Goal: Task Accomplishment & Management: Complete application form

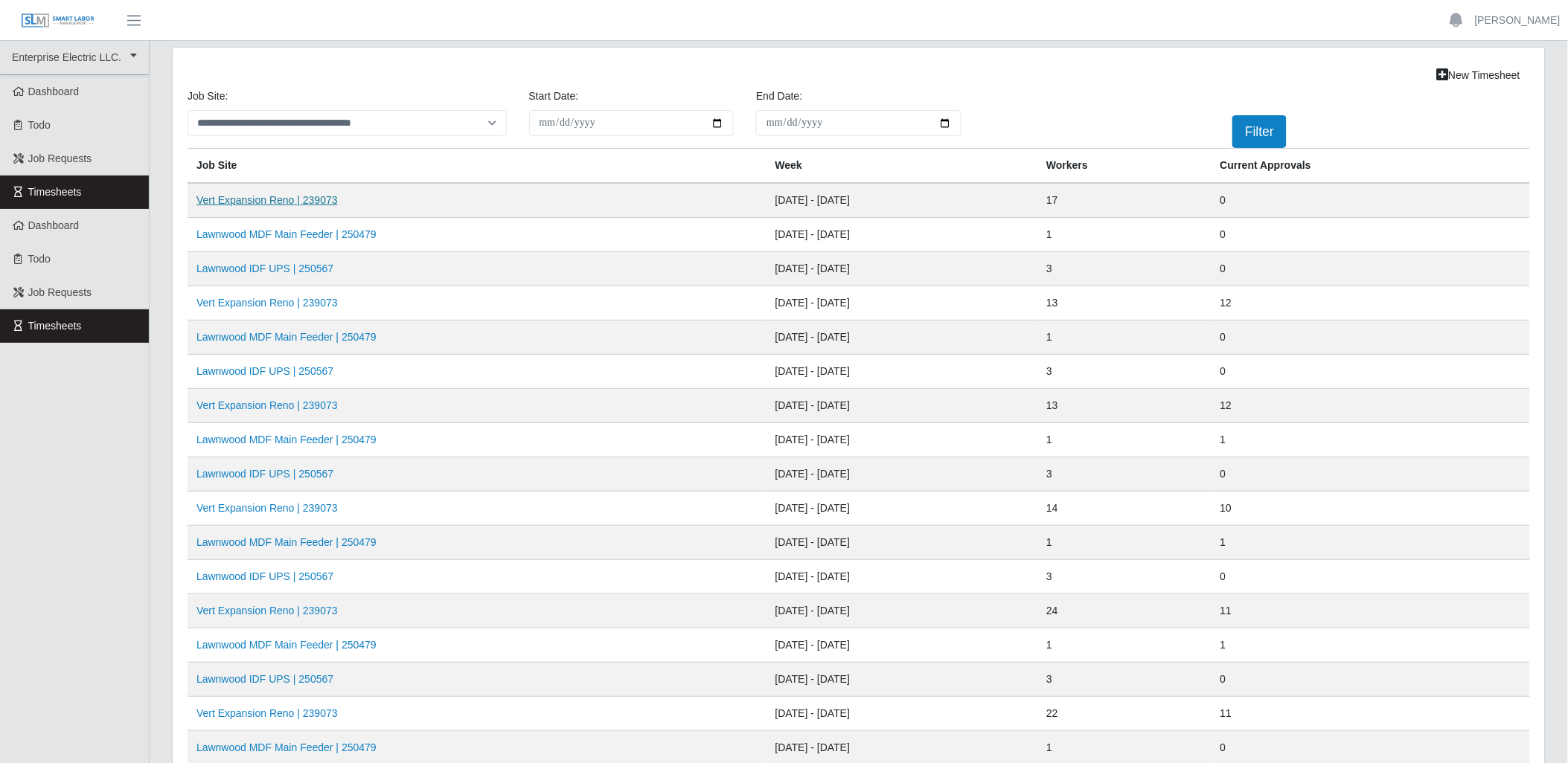
click at [318, 197] on link "Vert Expansion Reno | 239073" at bounding box center [268, 200] width 141 height 12
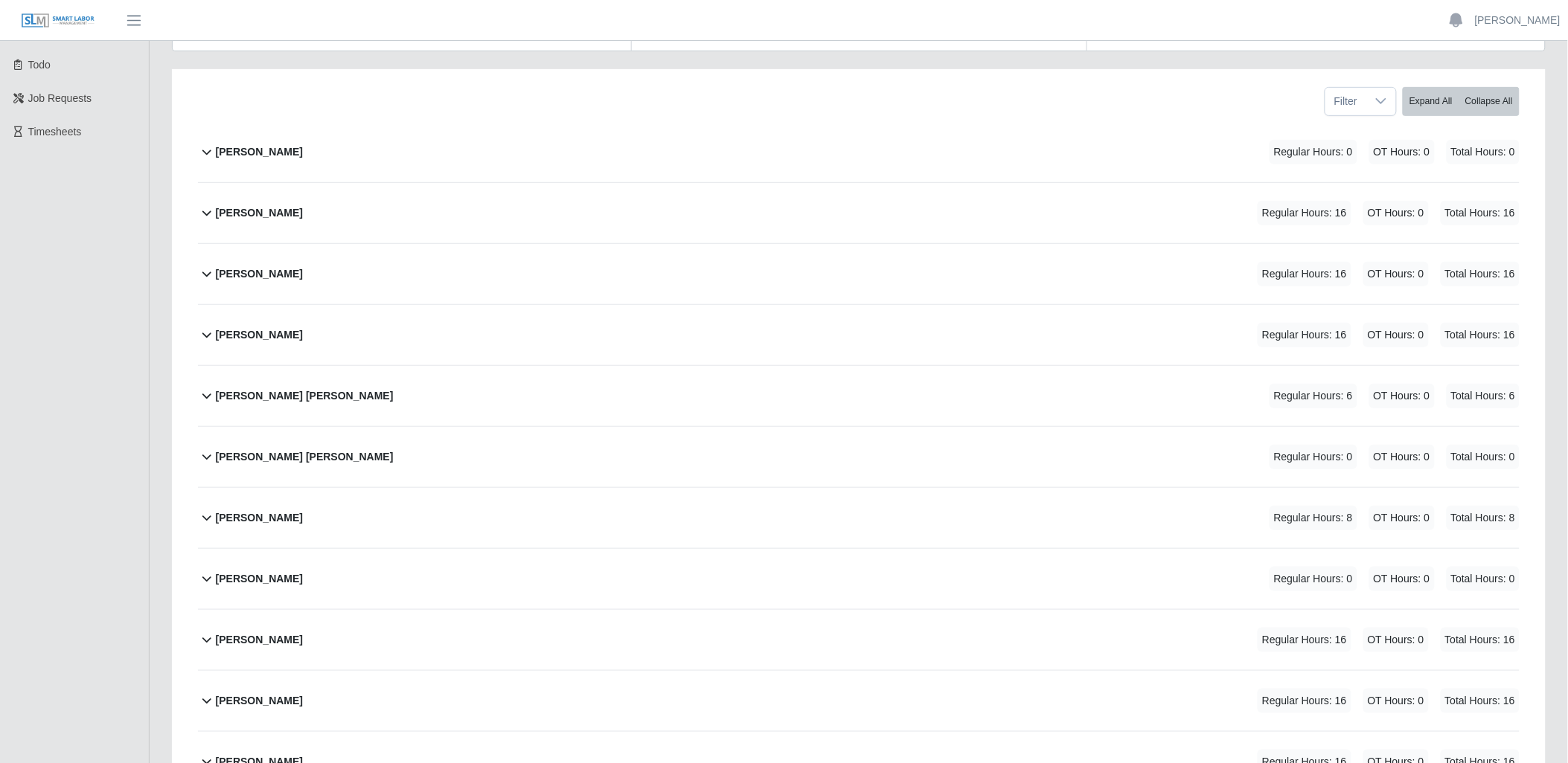
scroll to position [248, 0]
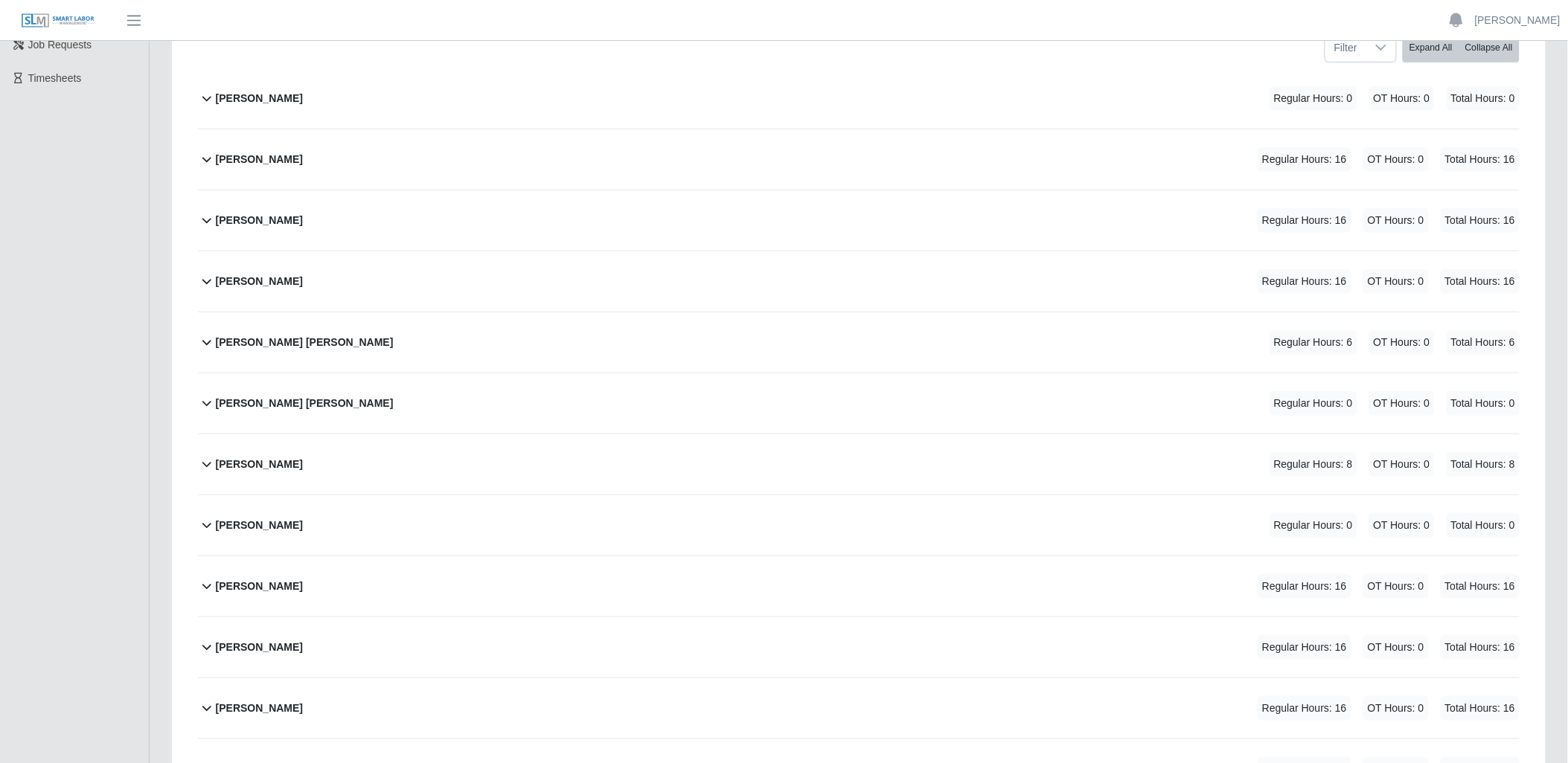
click at [206, 159] on icon at bounding box center [207, 159] width 18 height 18
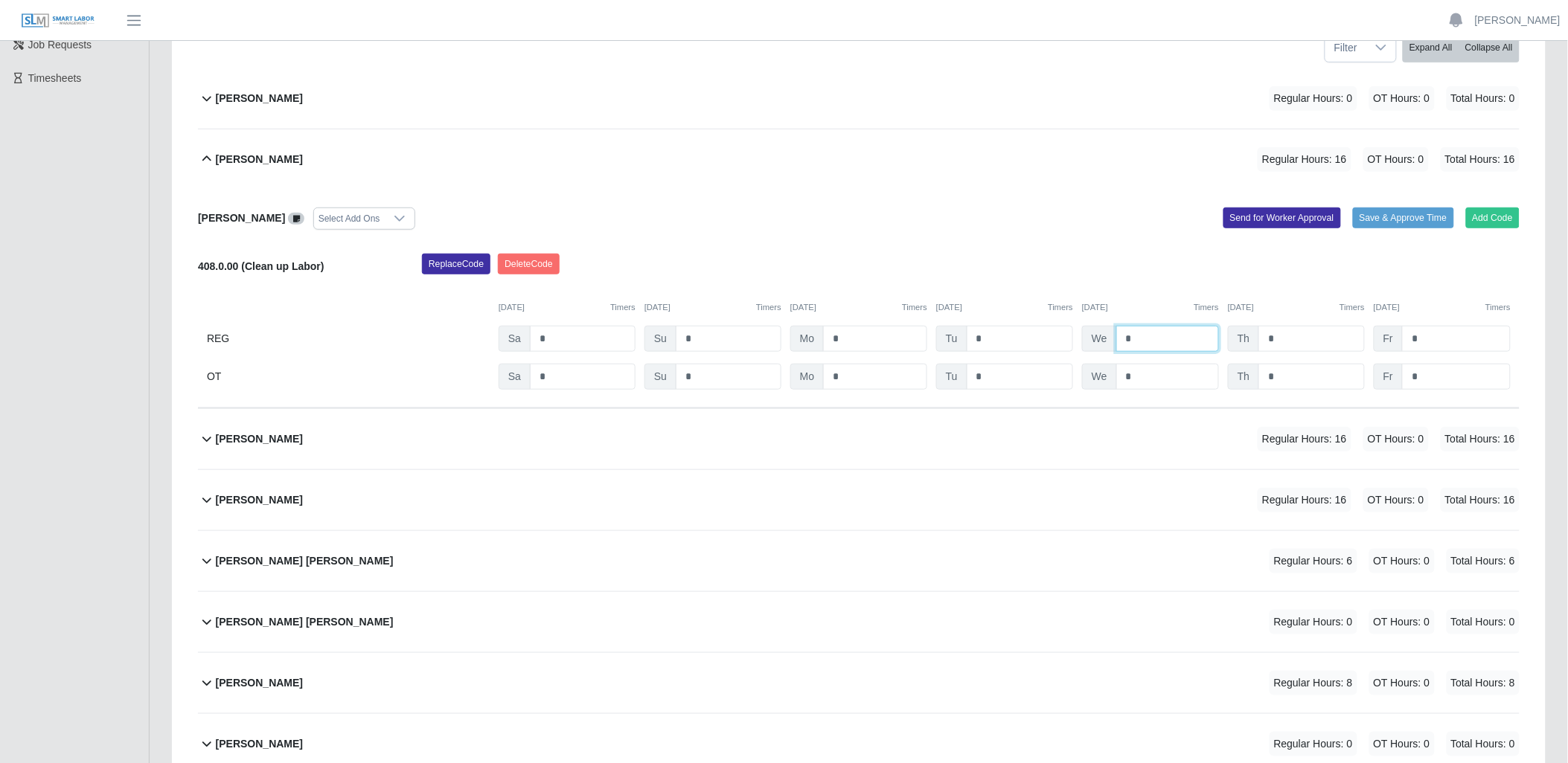
click at [1144, 339] on input "*" at bounding box center [1167, 339] width 103 height 26
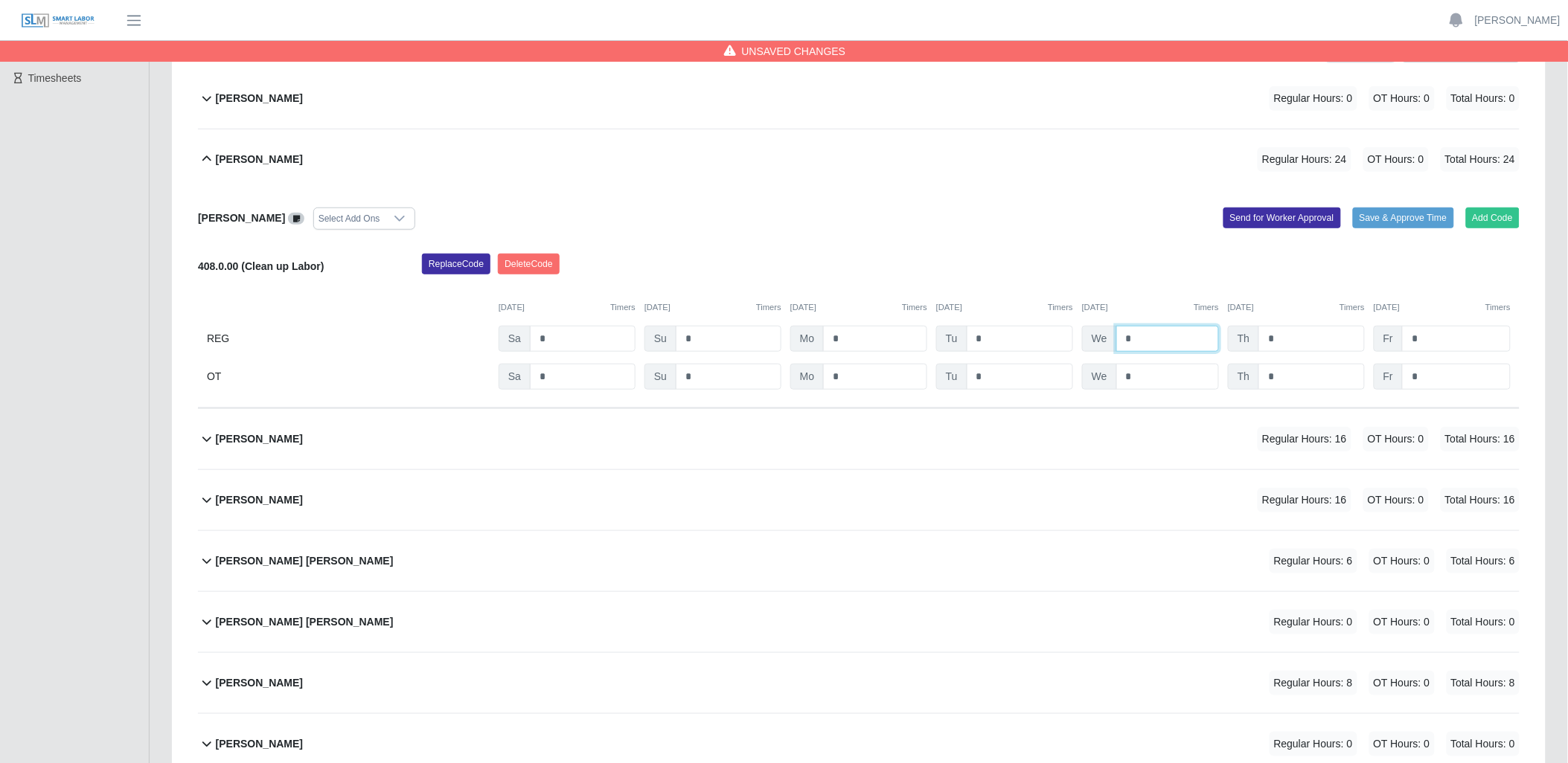
type input "*"
click at [1070, 427] on div "Calvin Green Regular Hours: 16 OT Hours: 0 Total Hours: 16" at bounding box center [867, 440] width 1304 height 61
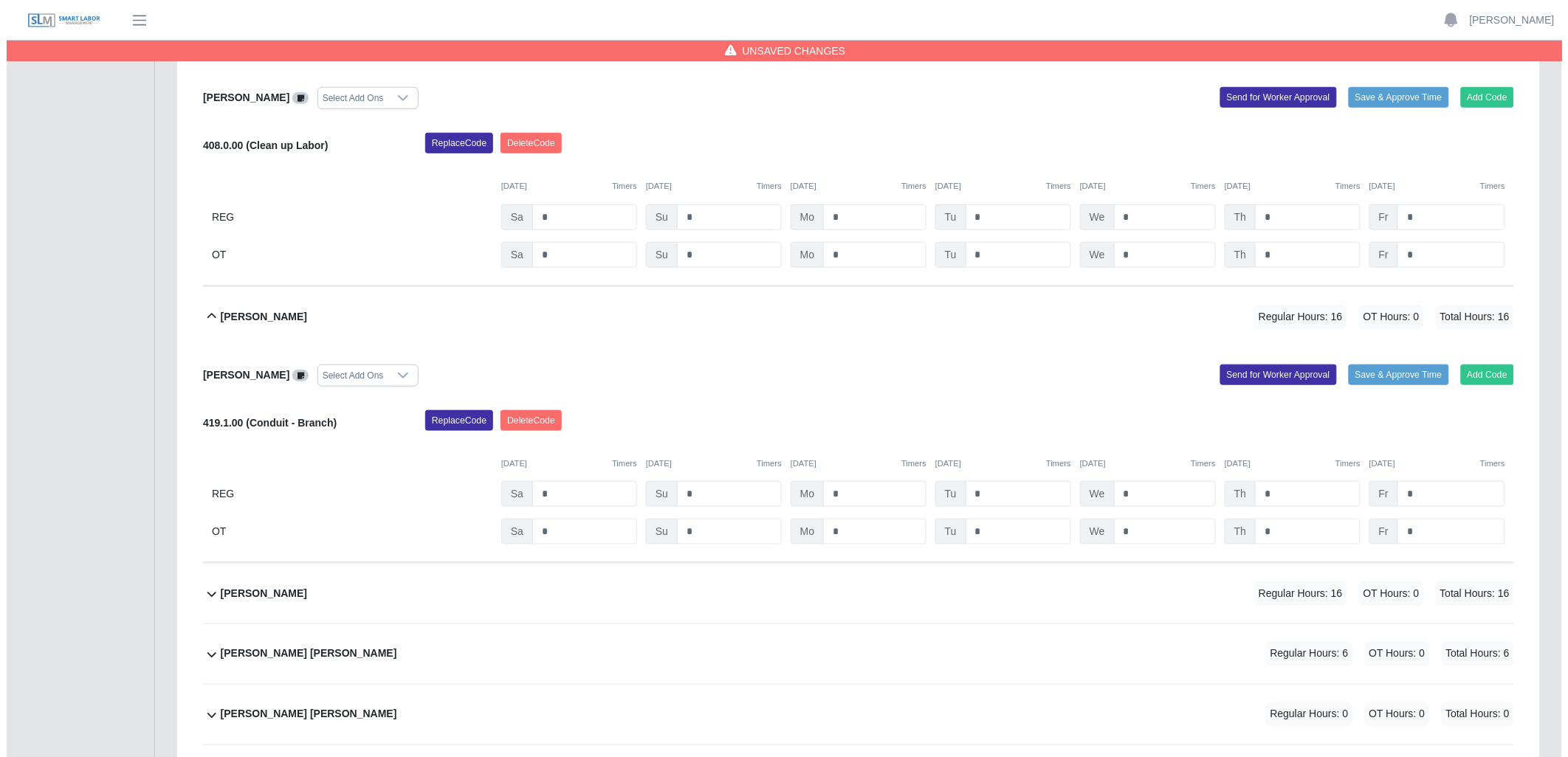
scroll to position [410, 0]
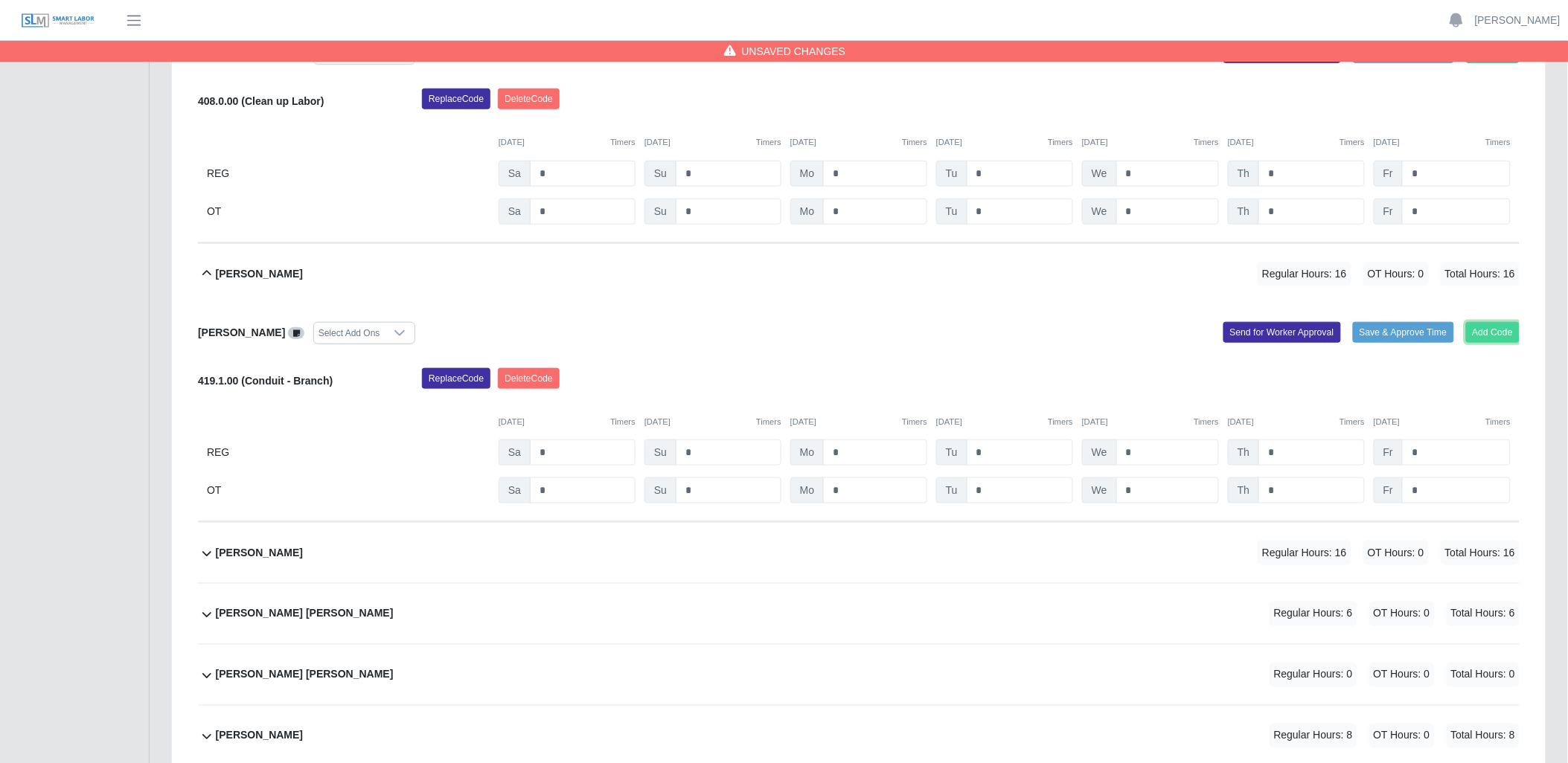
click at [1491, 328] on button "Add Code" at bounding box center [1493, 332] width 54 height 21
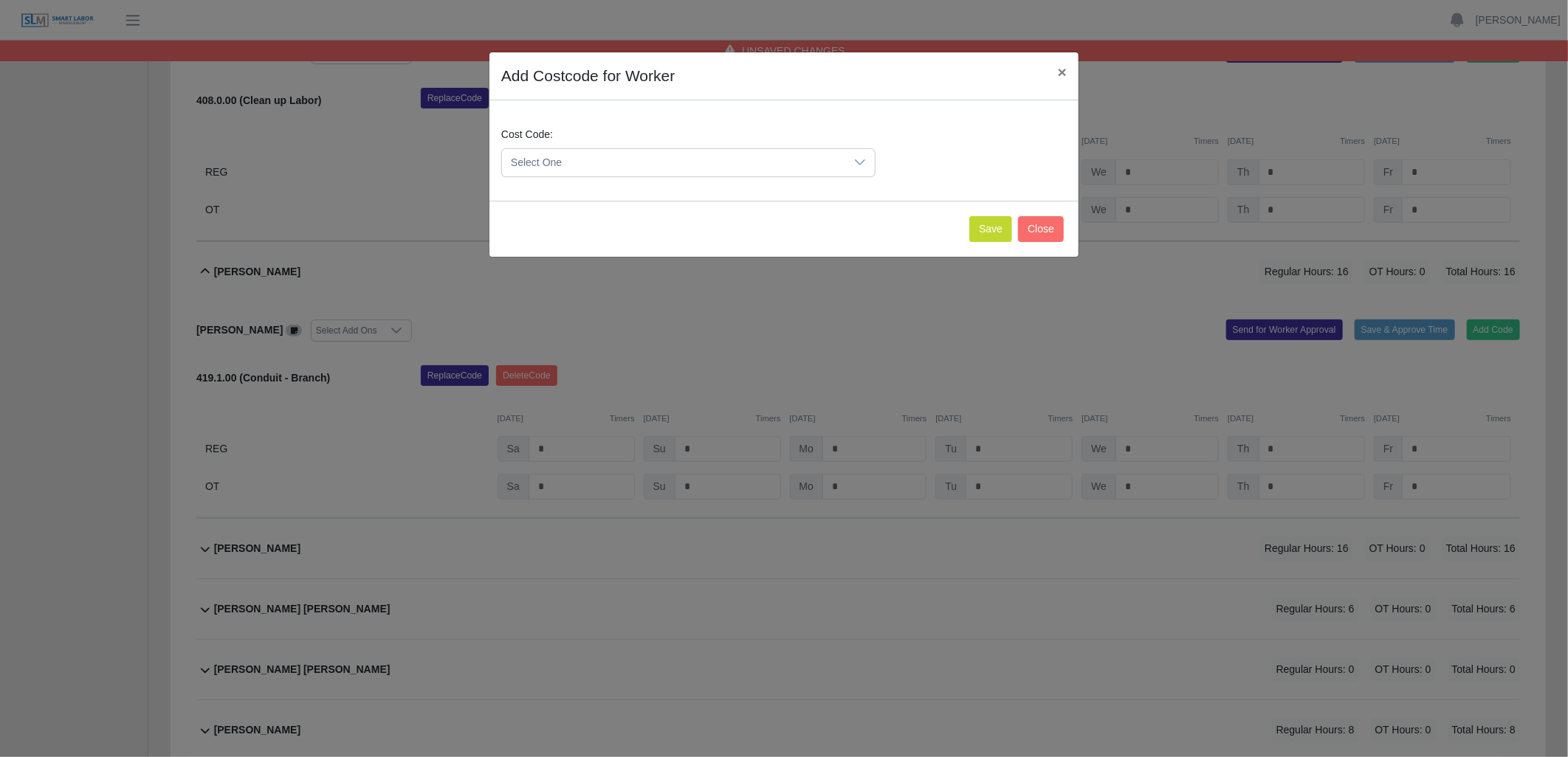
click at [867, 165] on div at bounding box center [860, 162] width 29 height 27
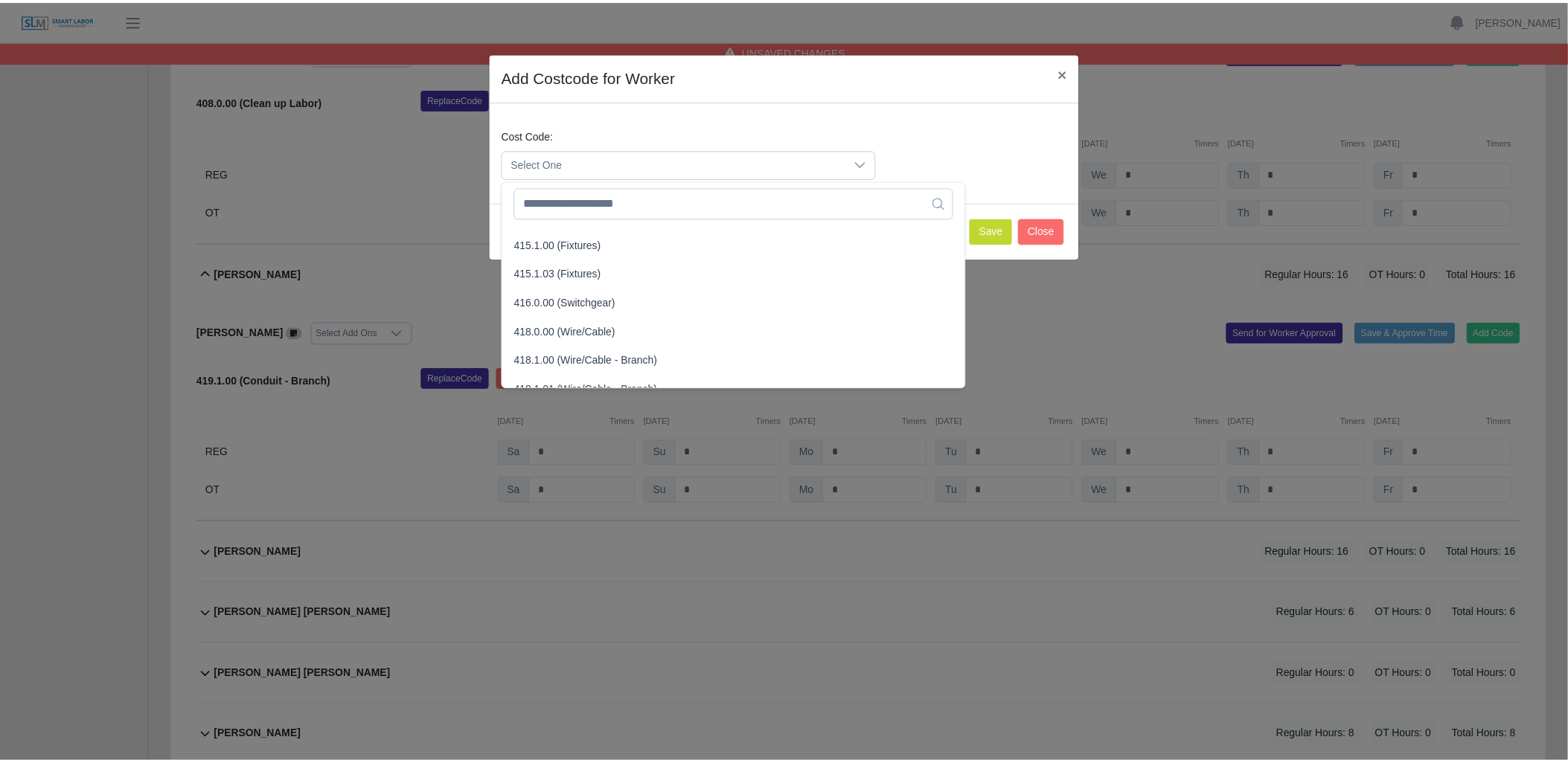
scroll to position [578, 0]
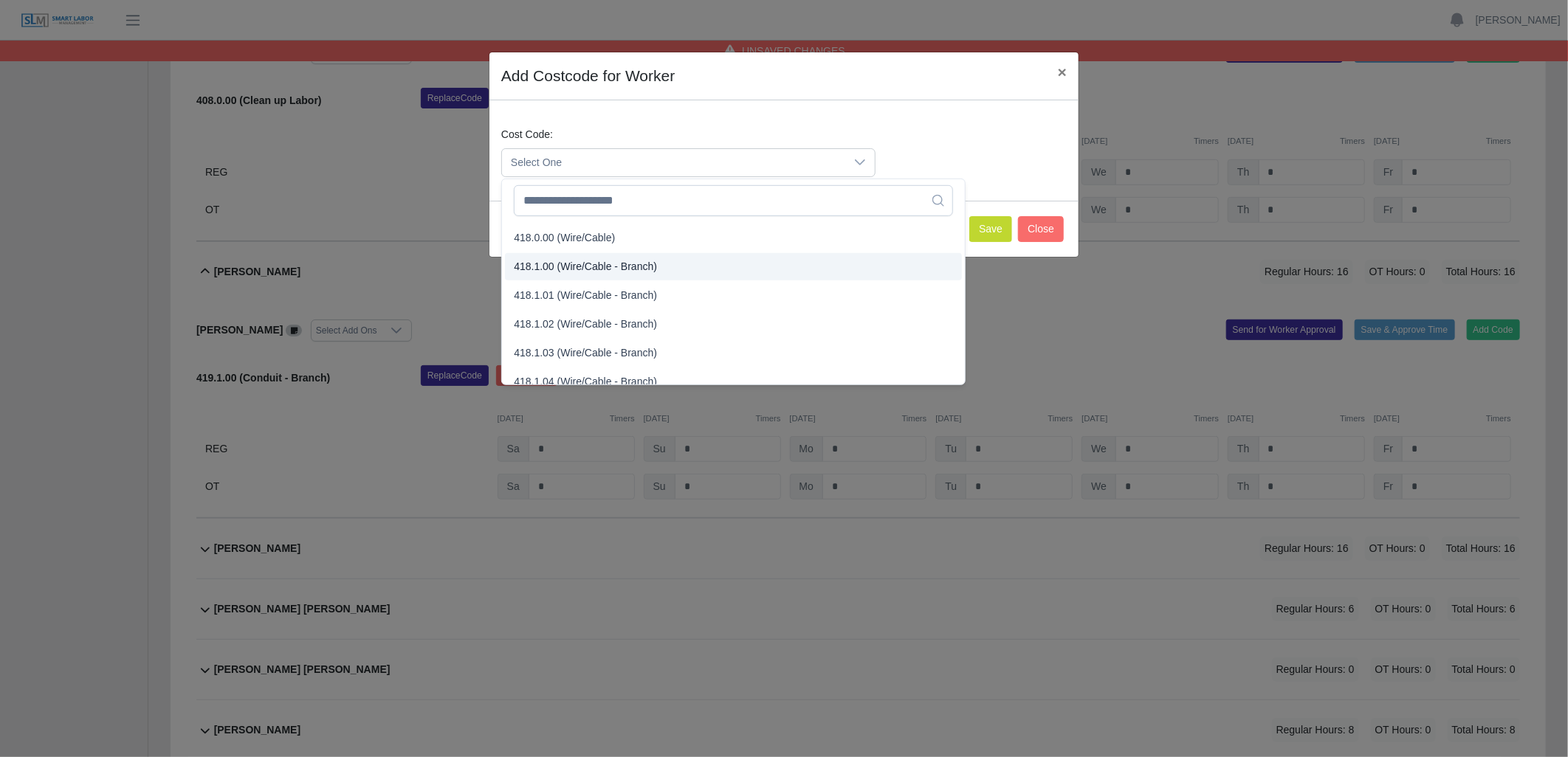
click at [556, 266] on span "418.1.00 (Wire/Cable - Branch)" at bounding box center [585, 267] width 143 height 16
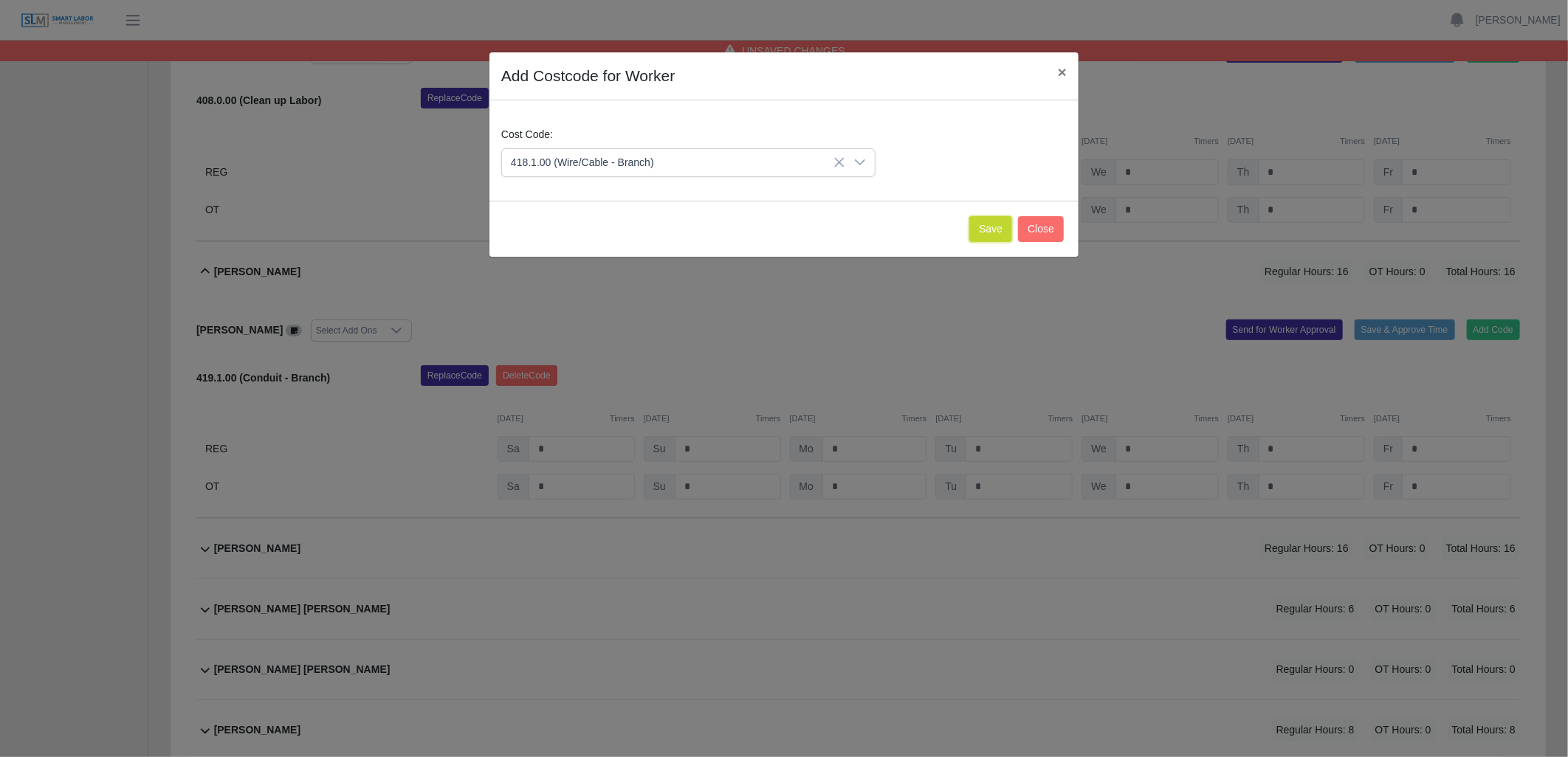
click at [994, 222] on button "Save" at bounding box center [991, 229] width 43 height 26
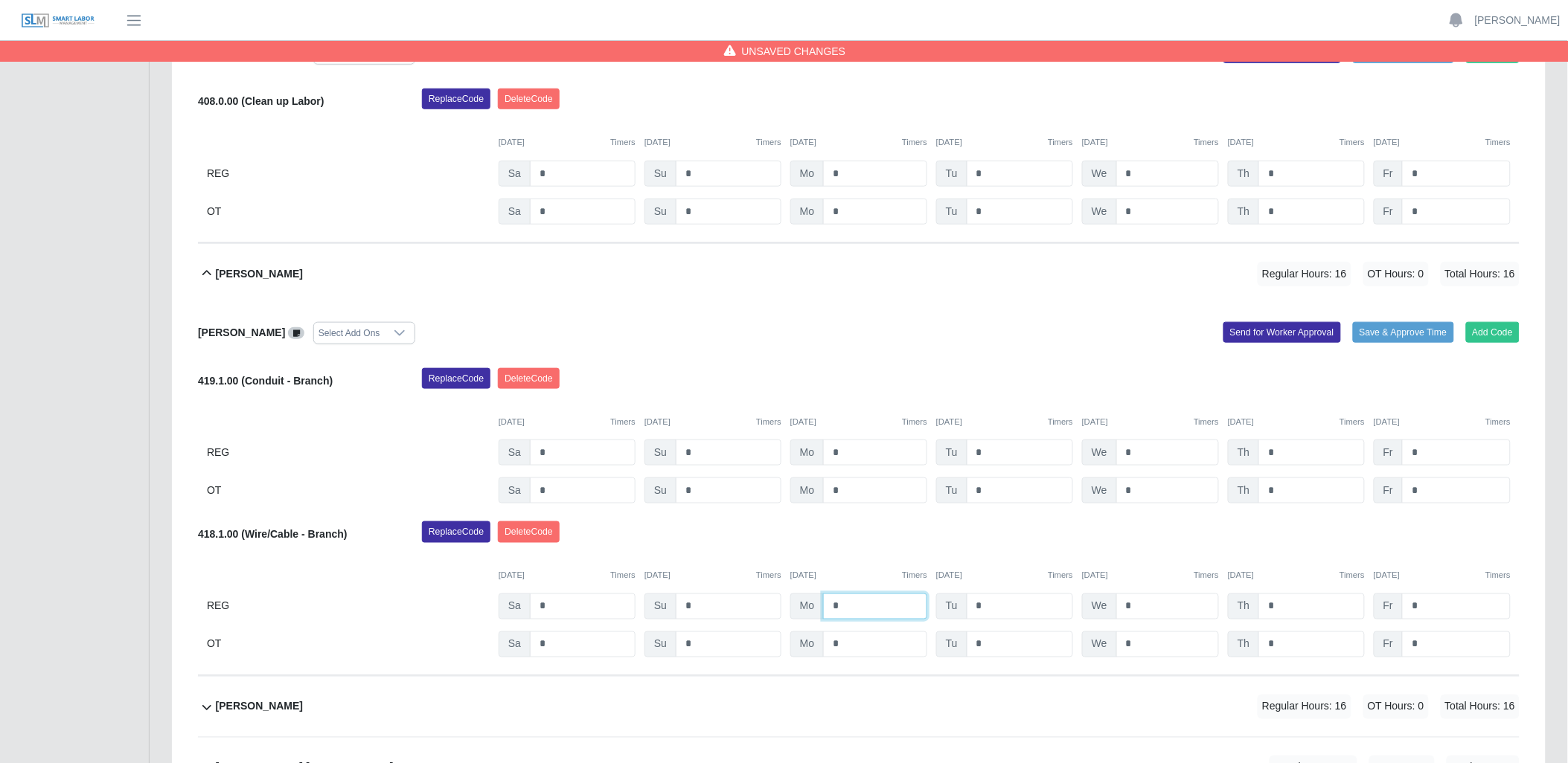
click at [898, 598] on input "*" at bounding box center [875, 606] width 104 height 26
type input "*"
click at [531, 377] on button "Delete Code" at bounding box center [528, 378] width 62 height 21
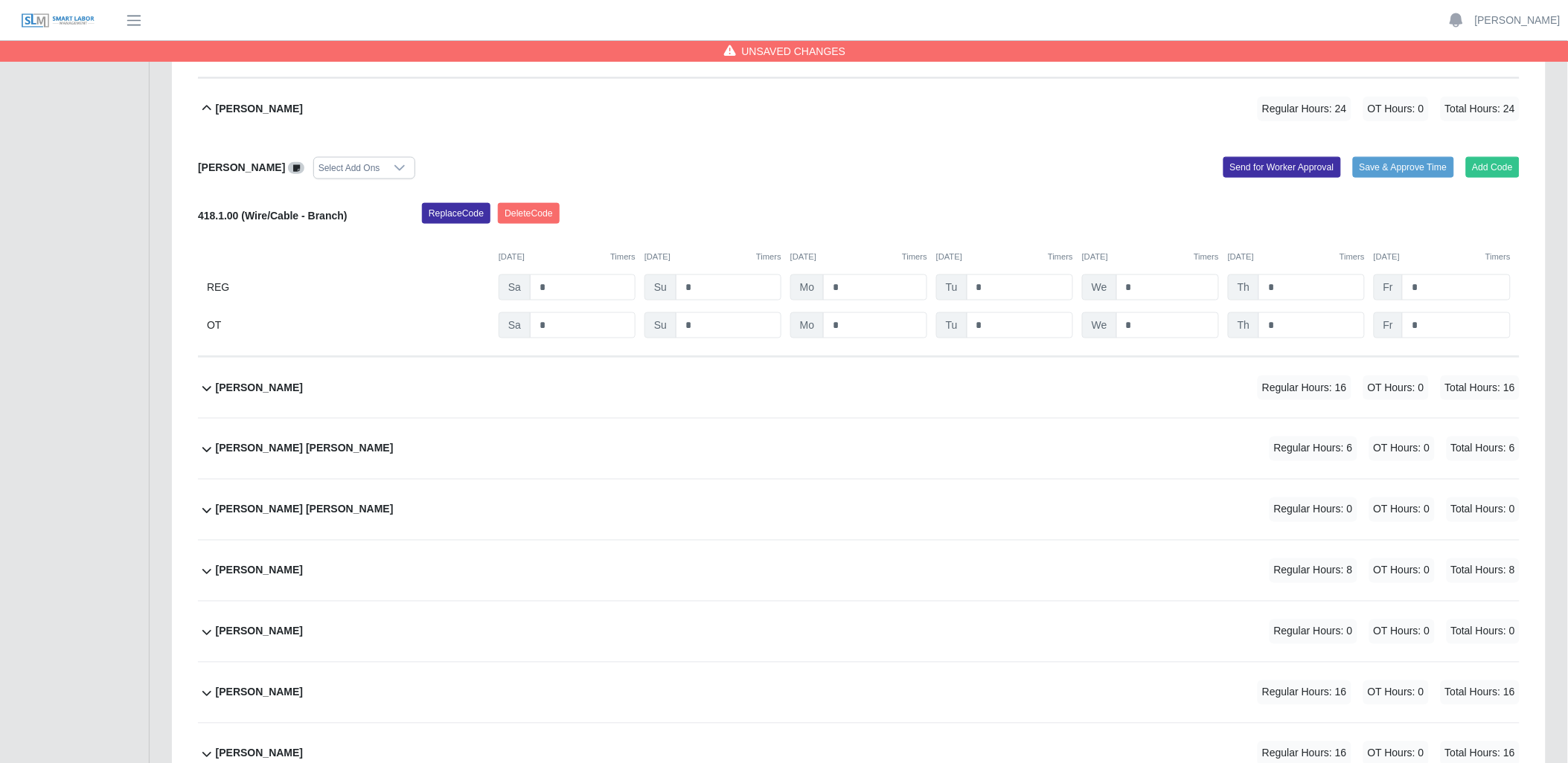
click at [209, 393] on icon at bounding box center [207, 388] width 18 height 18
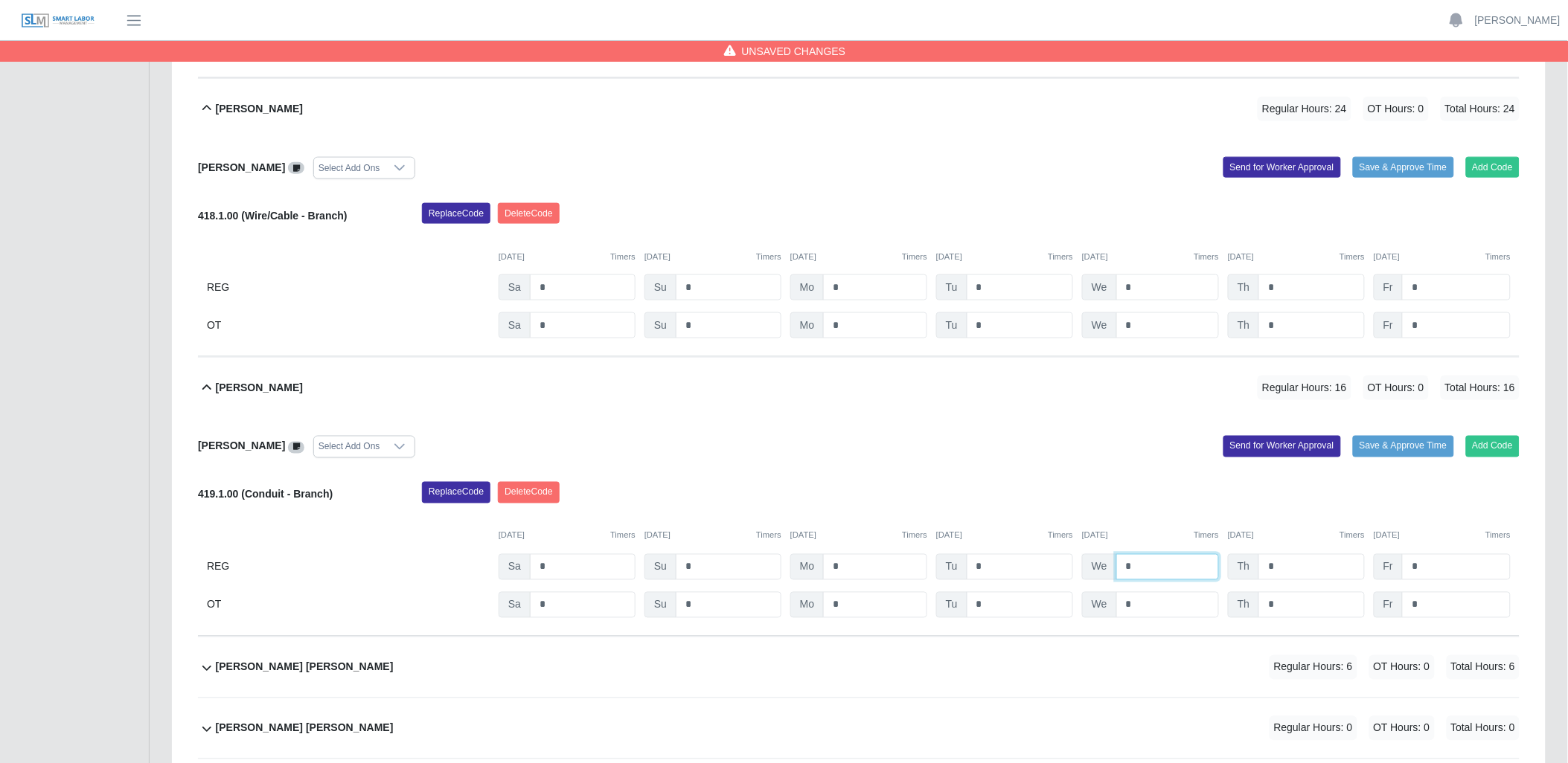
click at [1158, 571] on input "*" at bounding box center [1167, 567] width 103 height 26
type input "*"
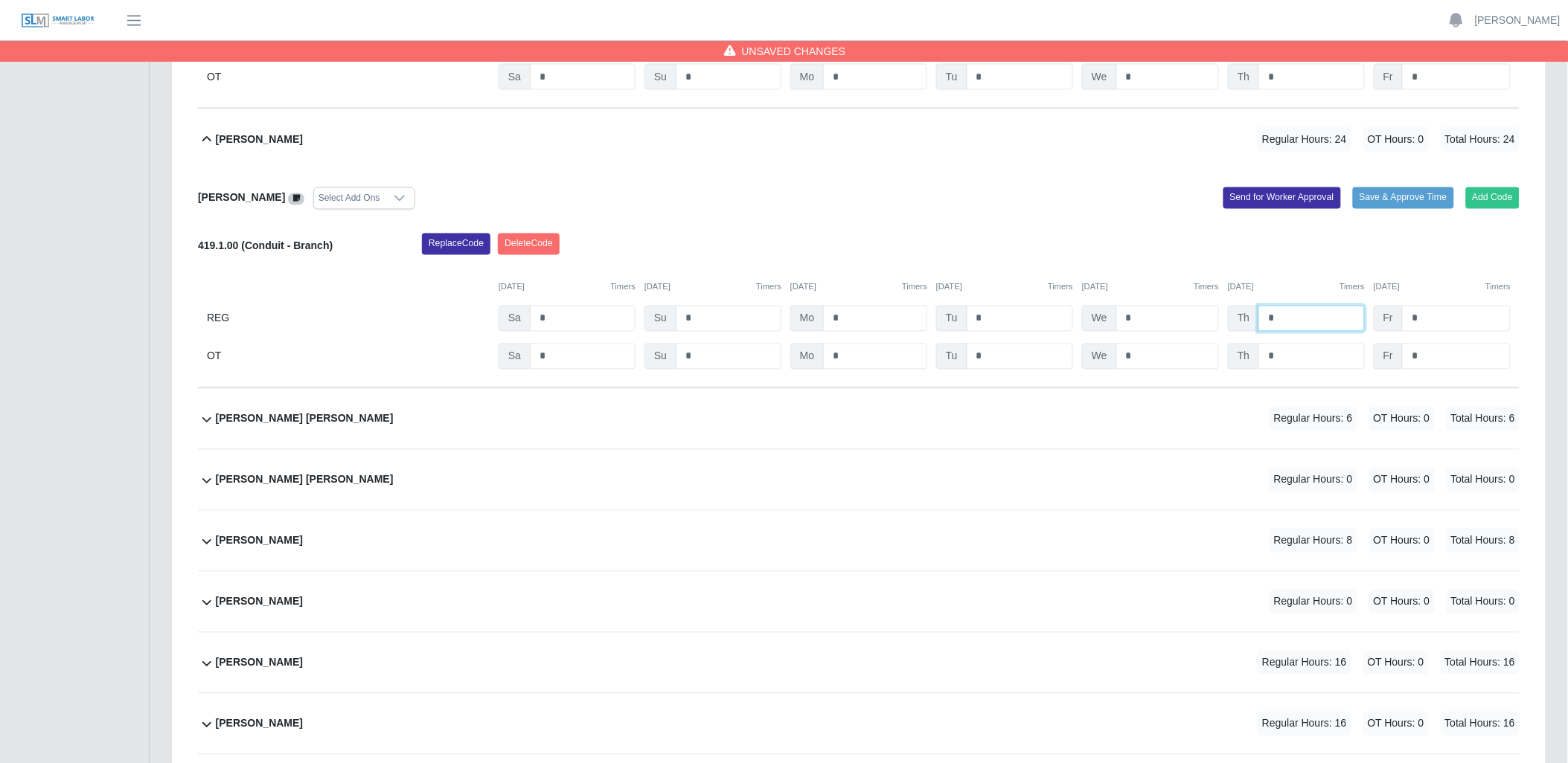
scroll to position [909, 0]
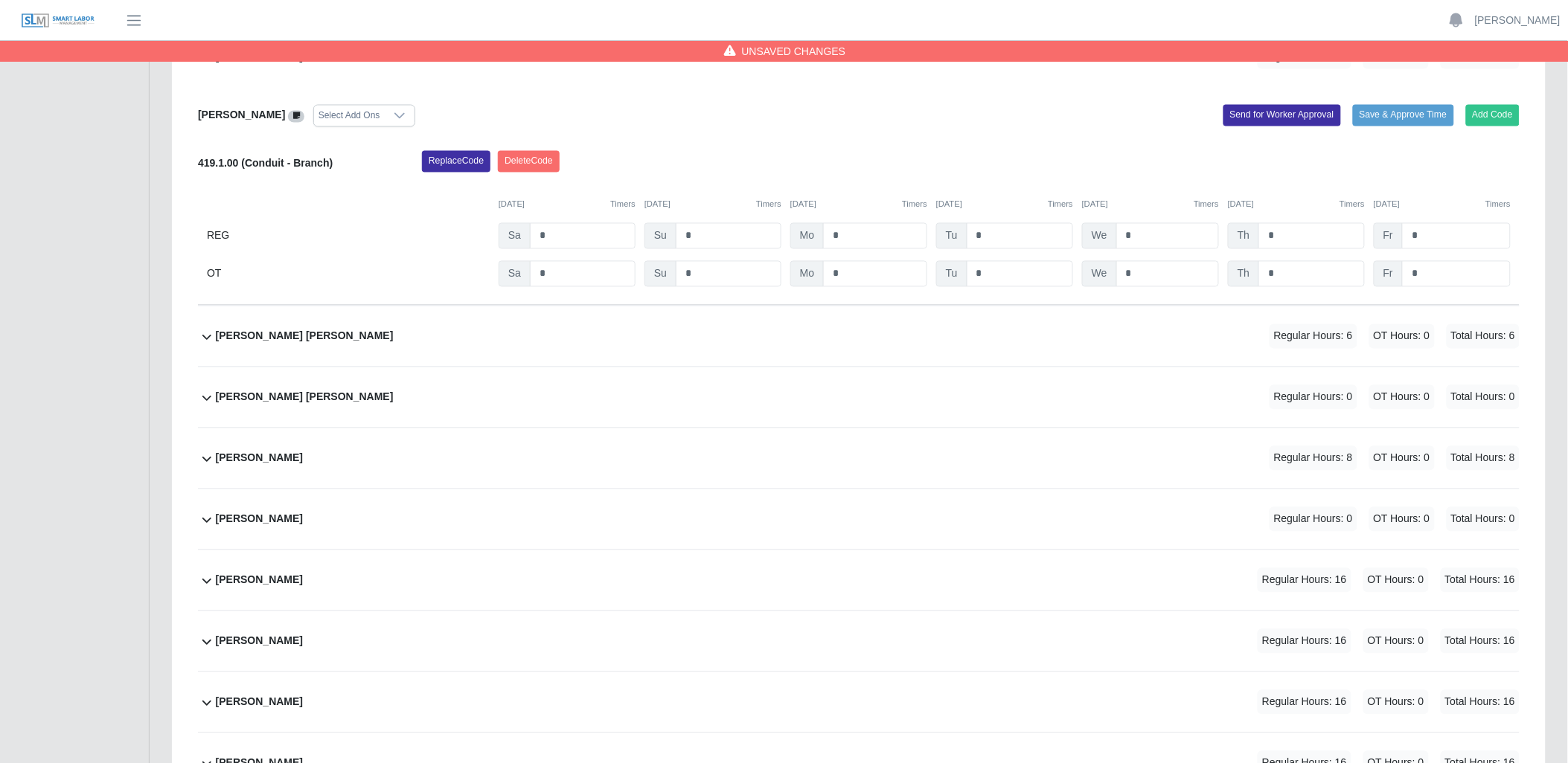
click at [210, 459] on icon at bounding box center [207, 458] width 9 height 5
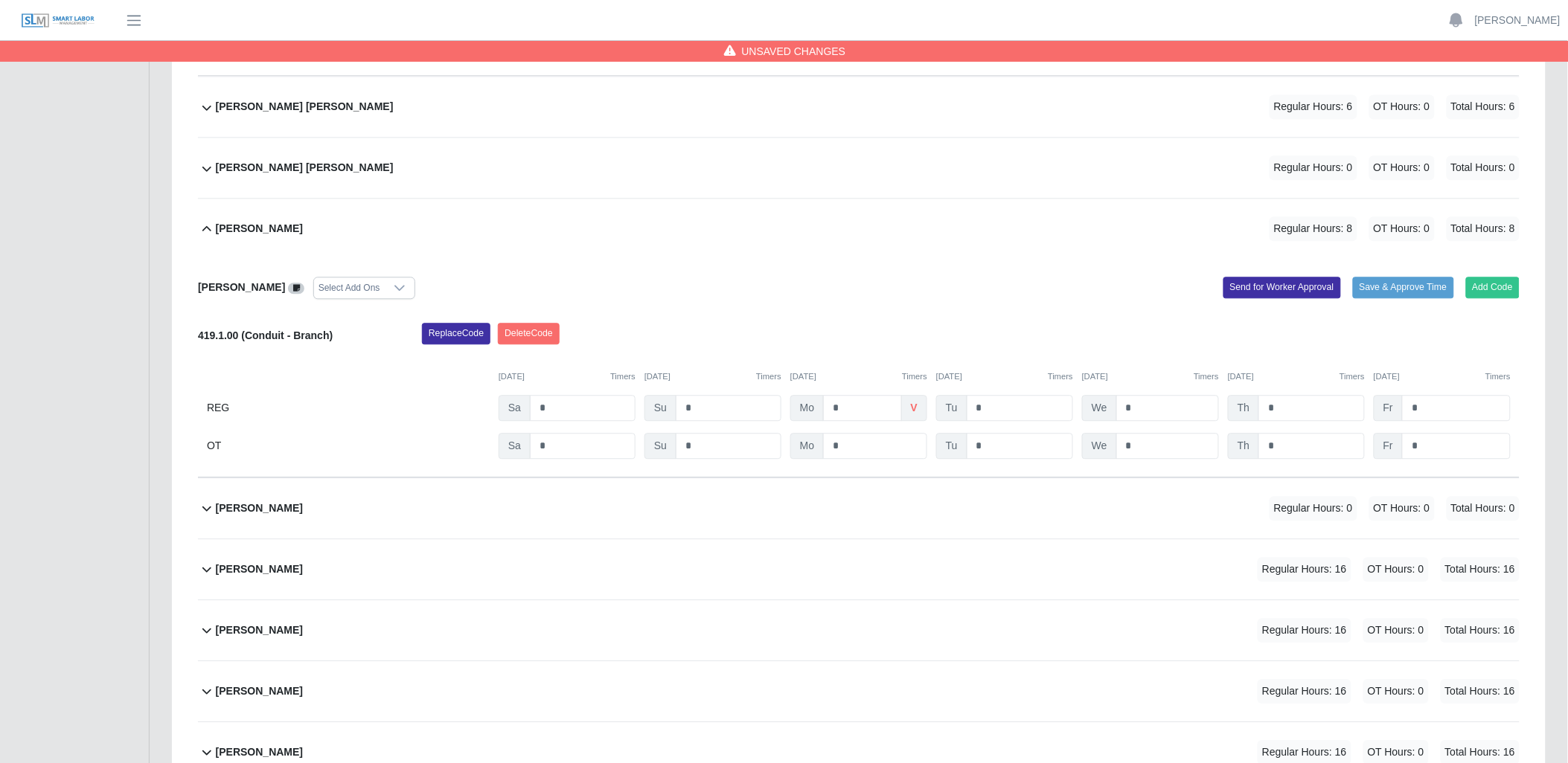
scroll to position [1157, 0]
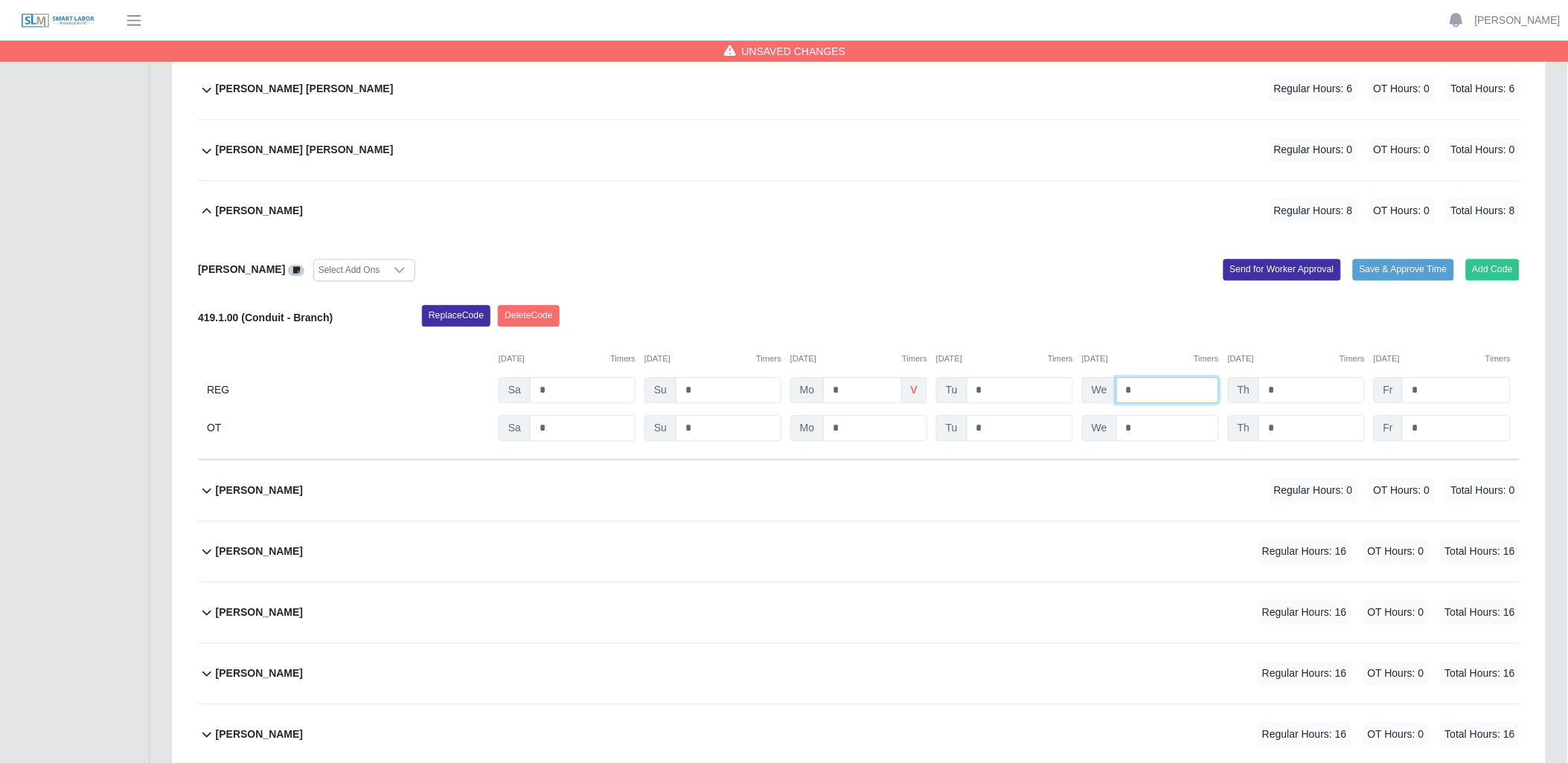
click at [1172, 391] on input "*" at bounding box center [1167, 390] width 103 height 26
type input "*"
click at [204, 551] on icon at bounding box center [207, 551] width 18 height 18
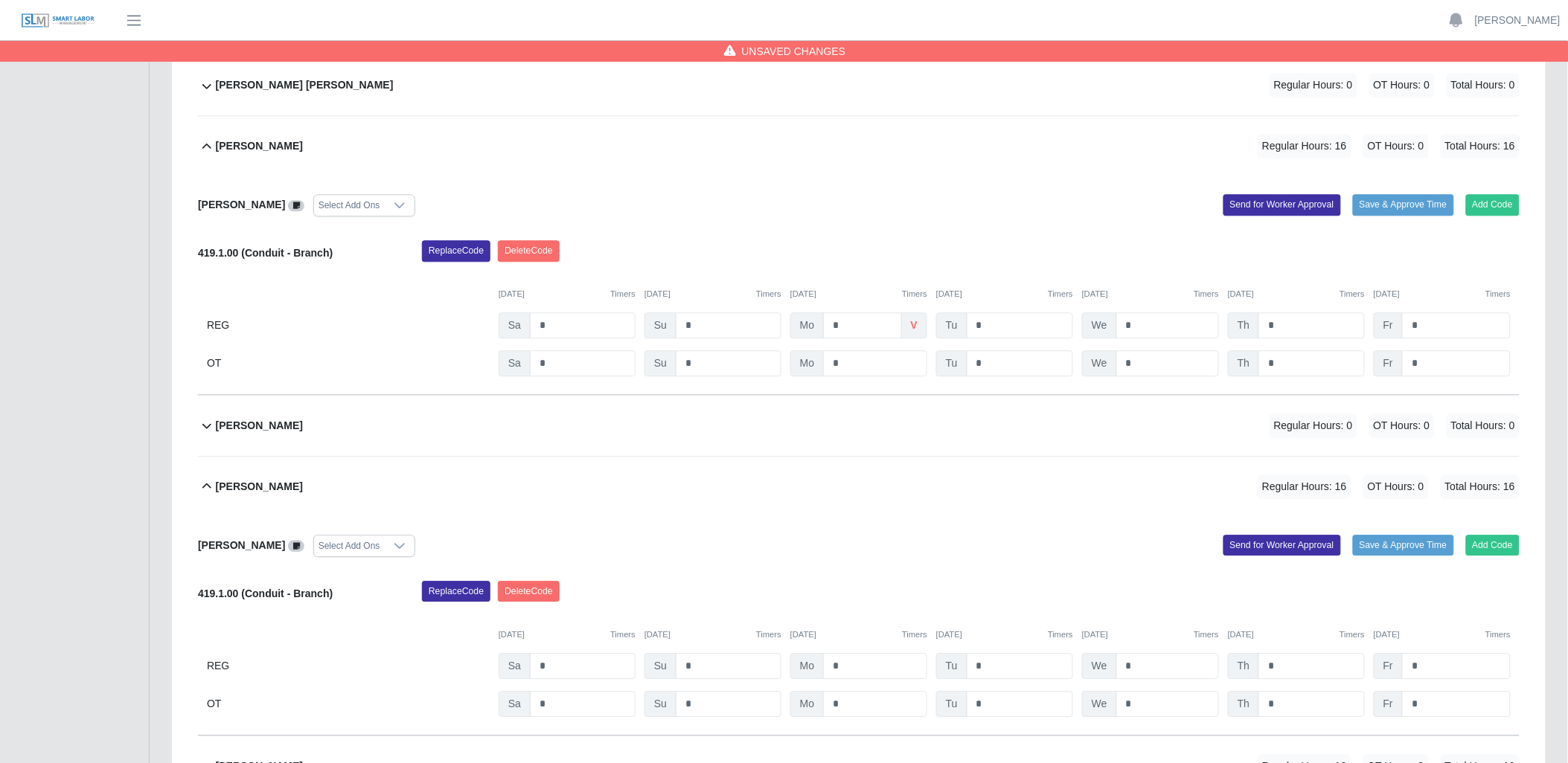
scroll to position [1322, 0]
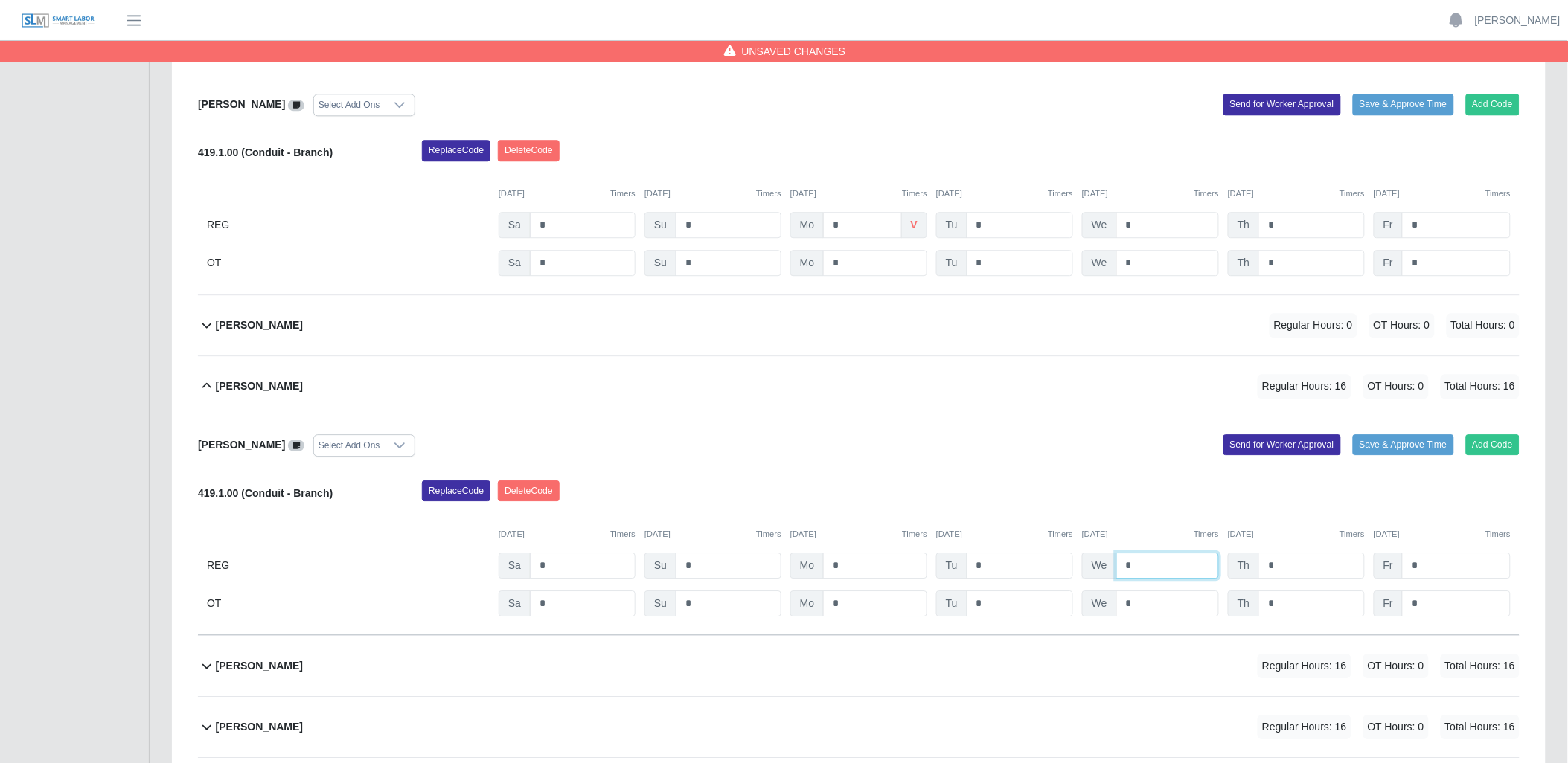
click at [1170, 567] on input "*" at bounding box center [1167, 565] width 103 height 26
type input "*"
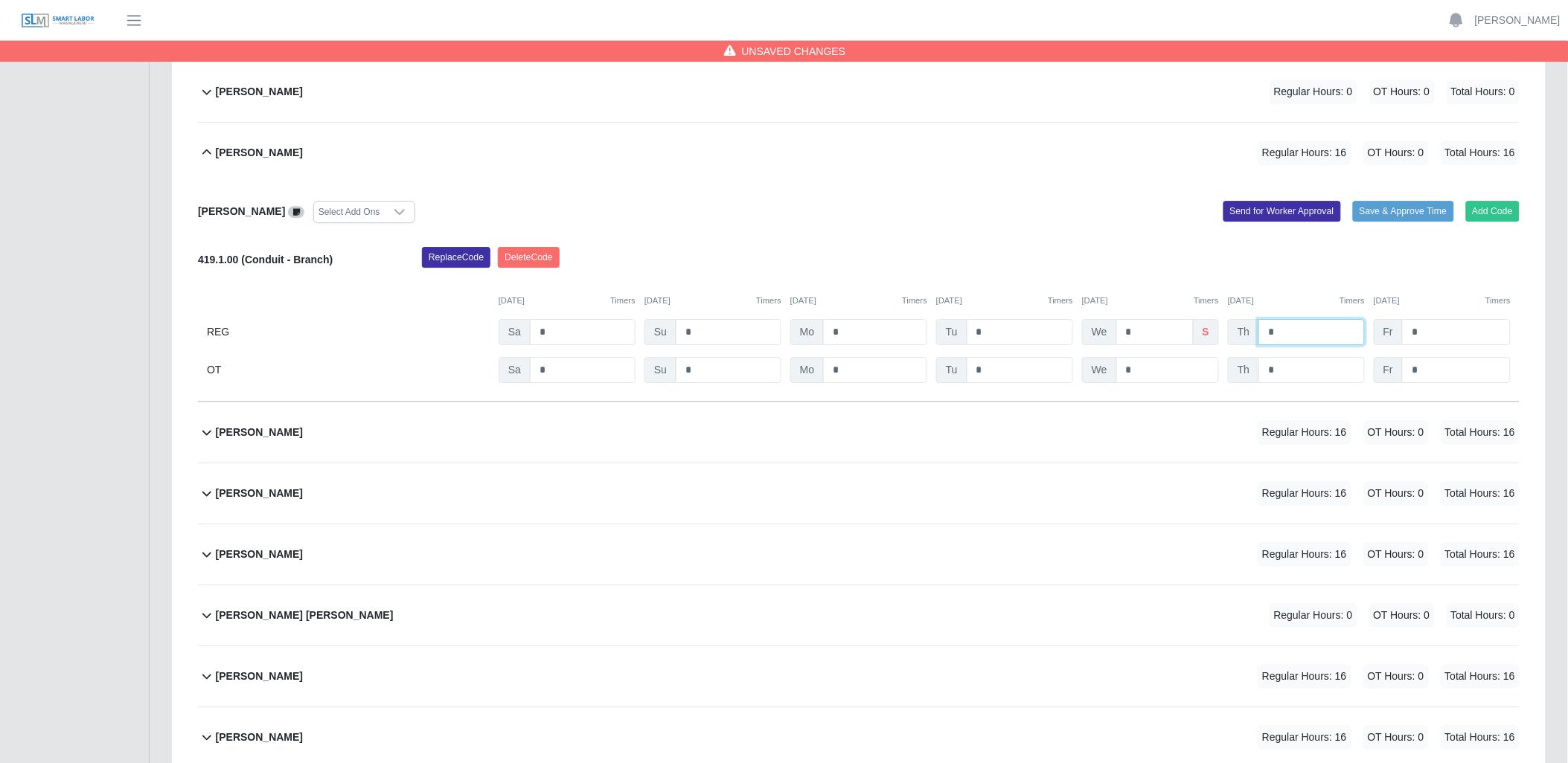
scroll to position [1570, 0]
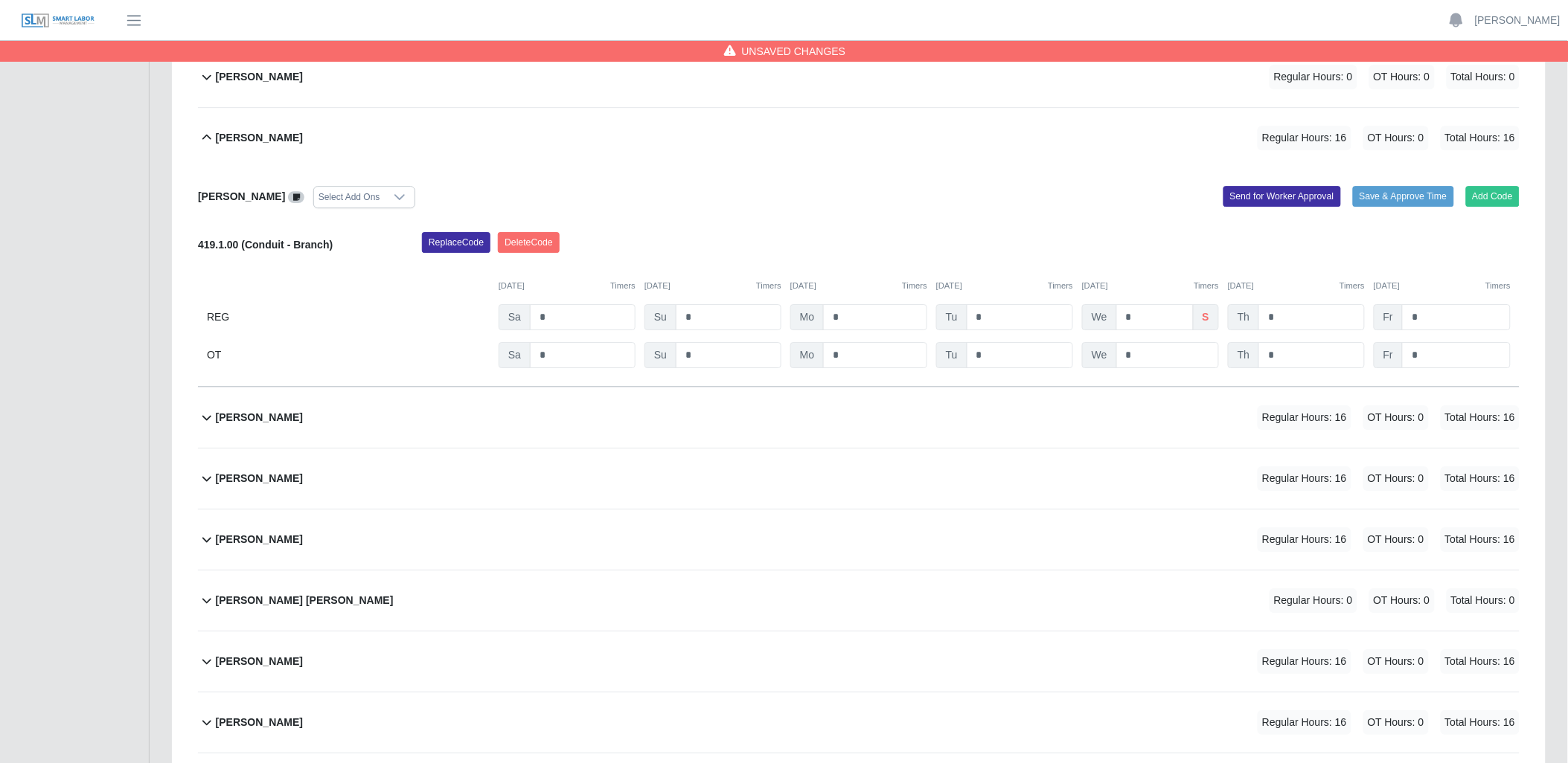
click at [211, 416] on icon at bounding box center [207, 417] width 18 height 18
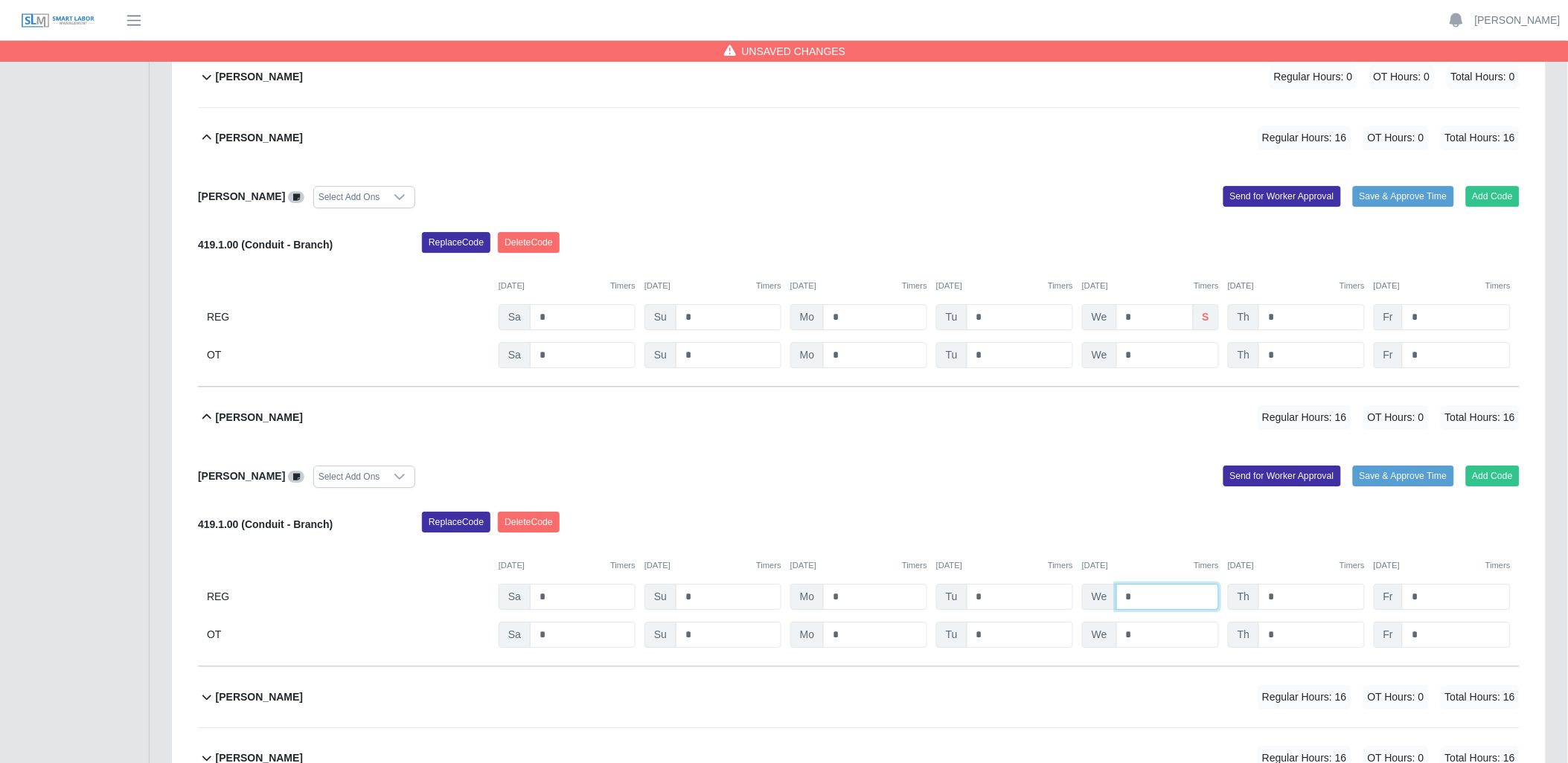
click at [1151, 596] on input "*" at bounding box center [1167, 596] width 103 height 26
type input "*"
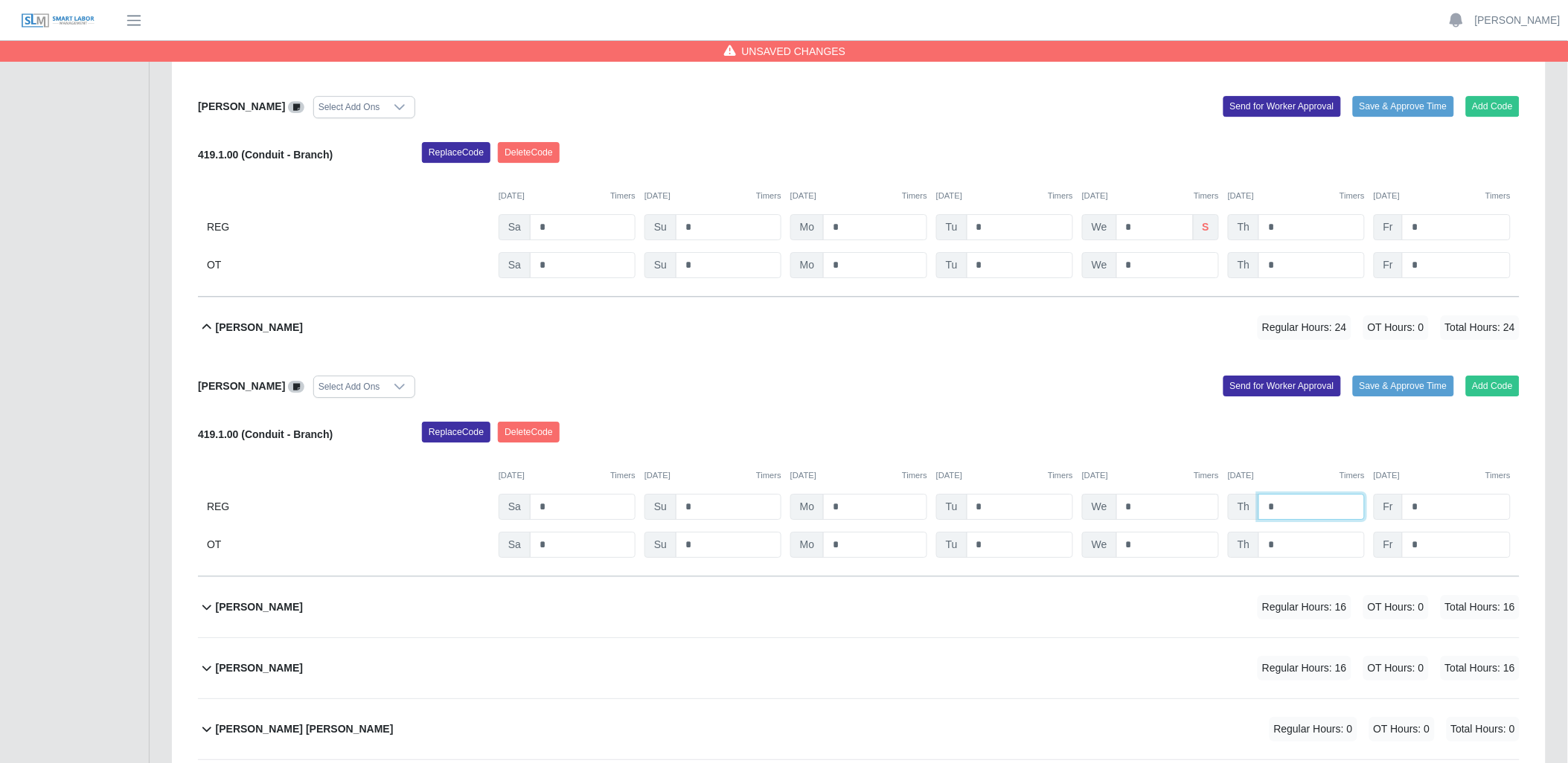
scroll to position [1818, 0]
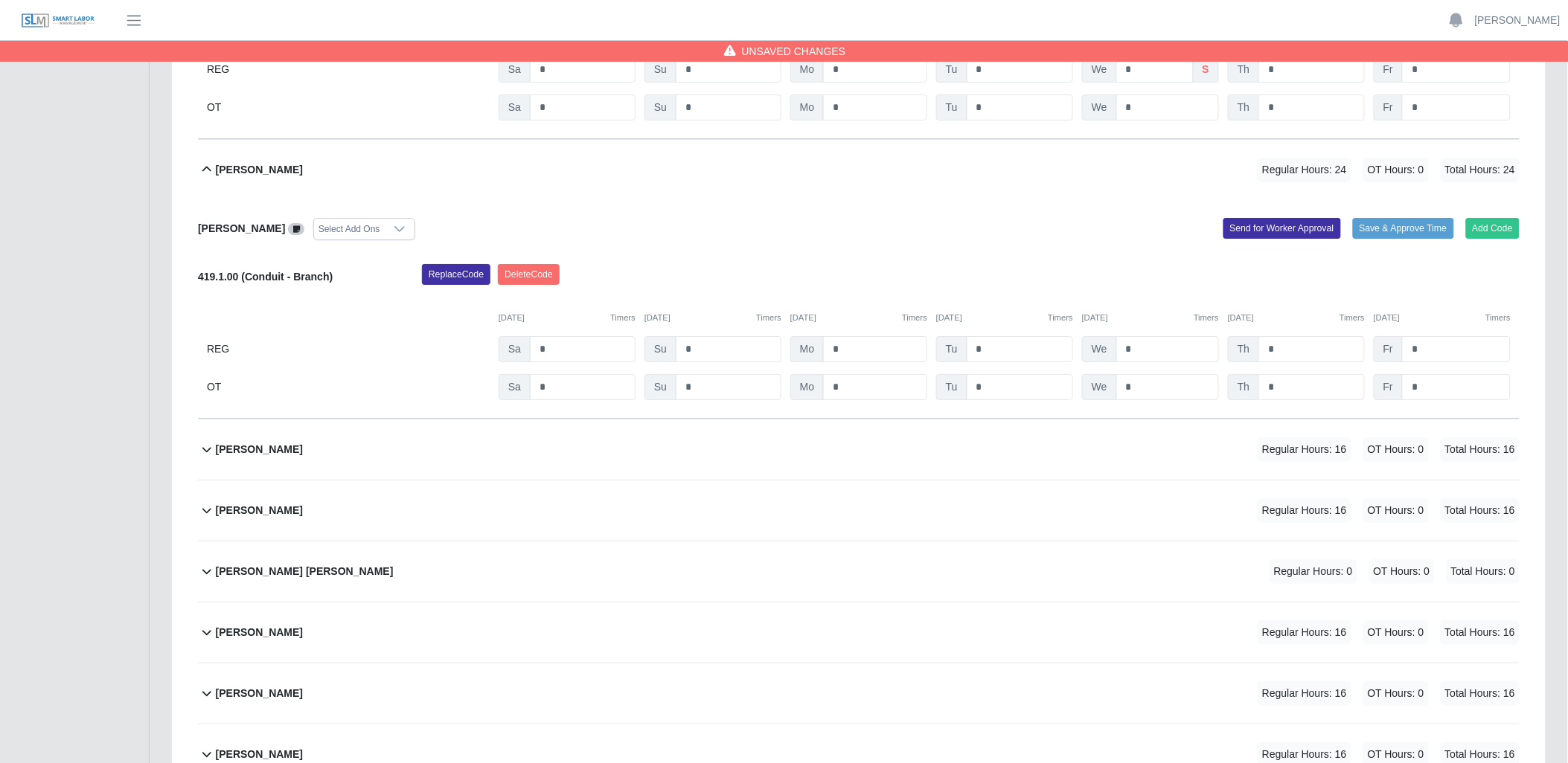
click at [206, 451] on icon at bounding box center [207, 450] width 18 height 18
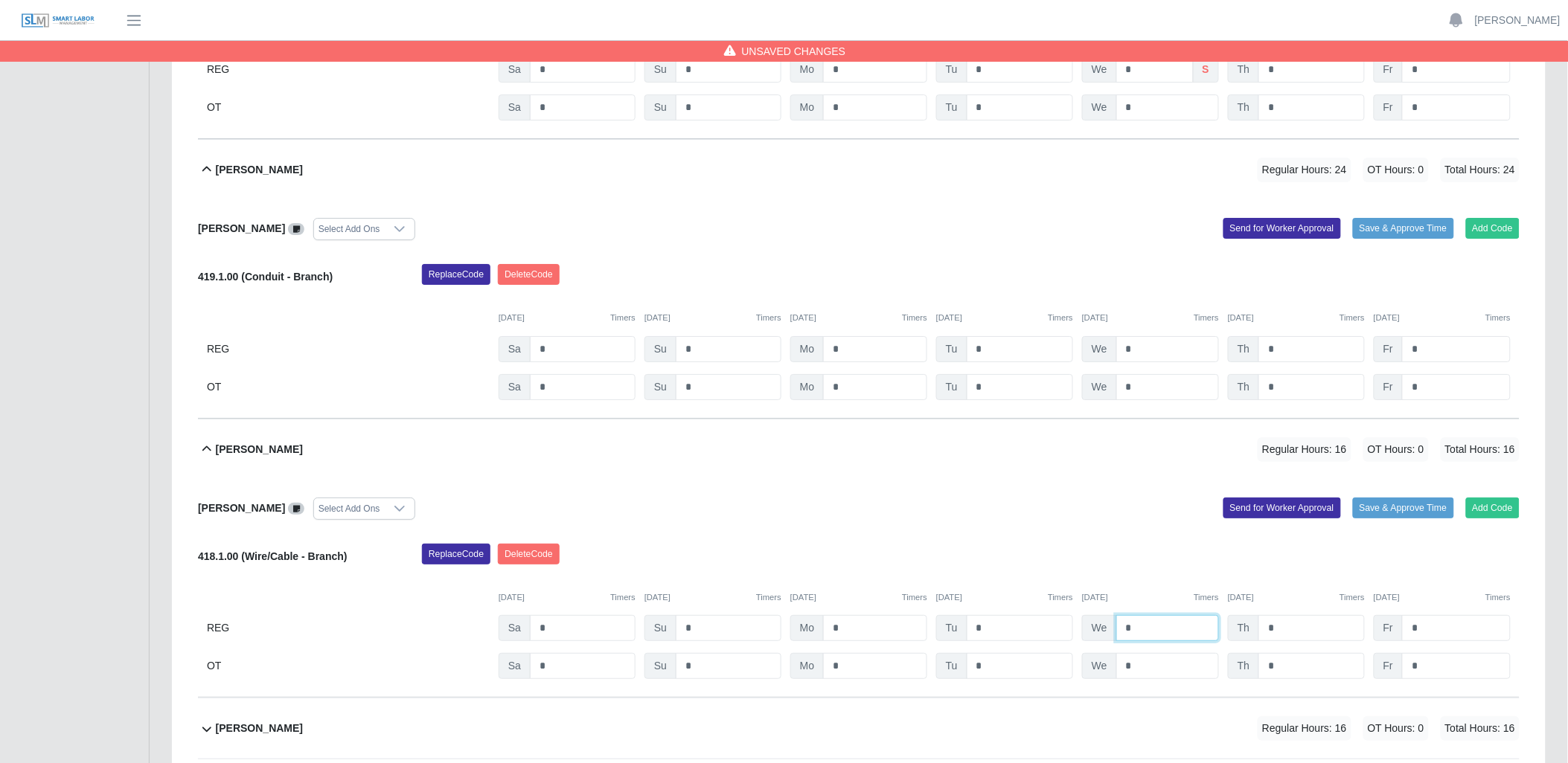
click at [1156, 634] on input "*" at bounding box center [1167, 628] width 103 height 26
type input "*"
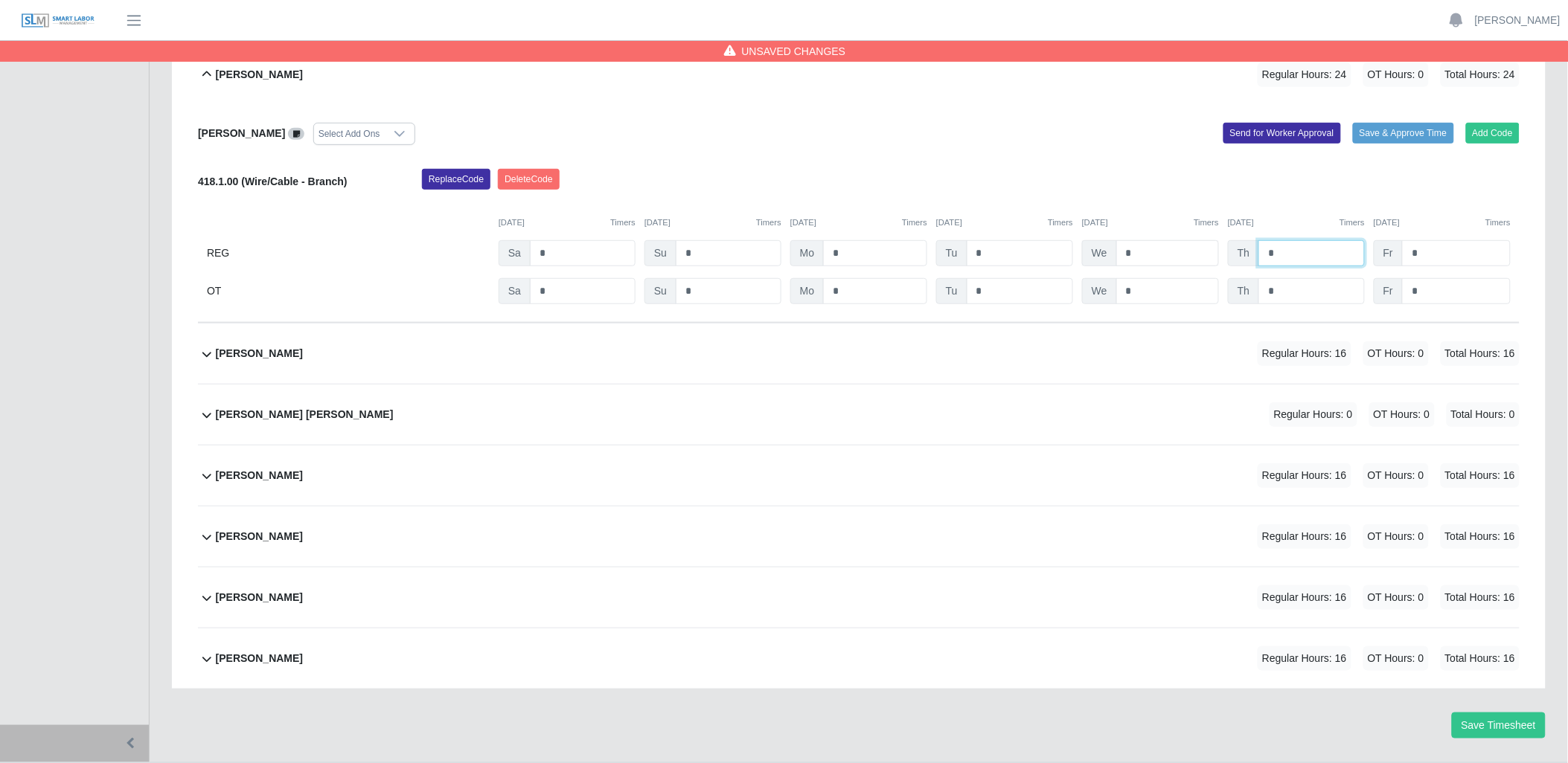
scroll to position [2232, 0]
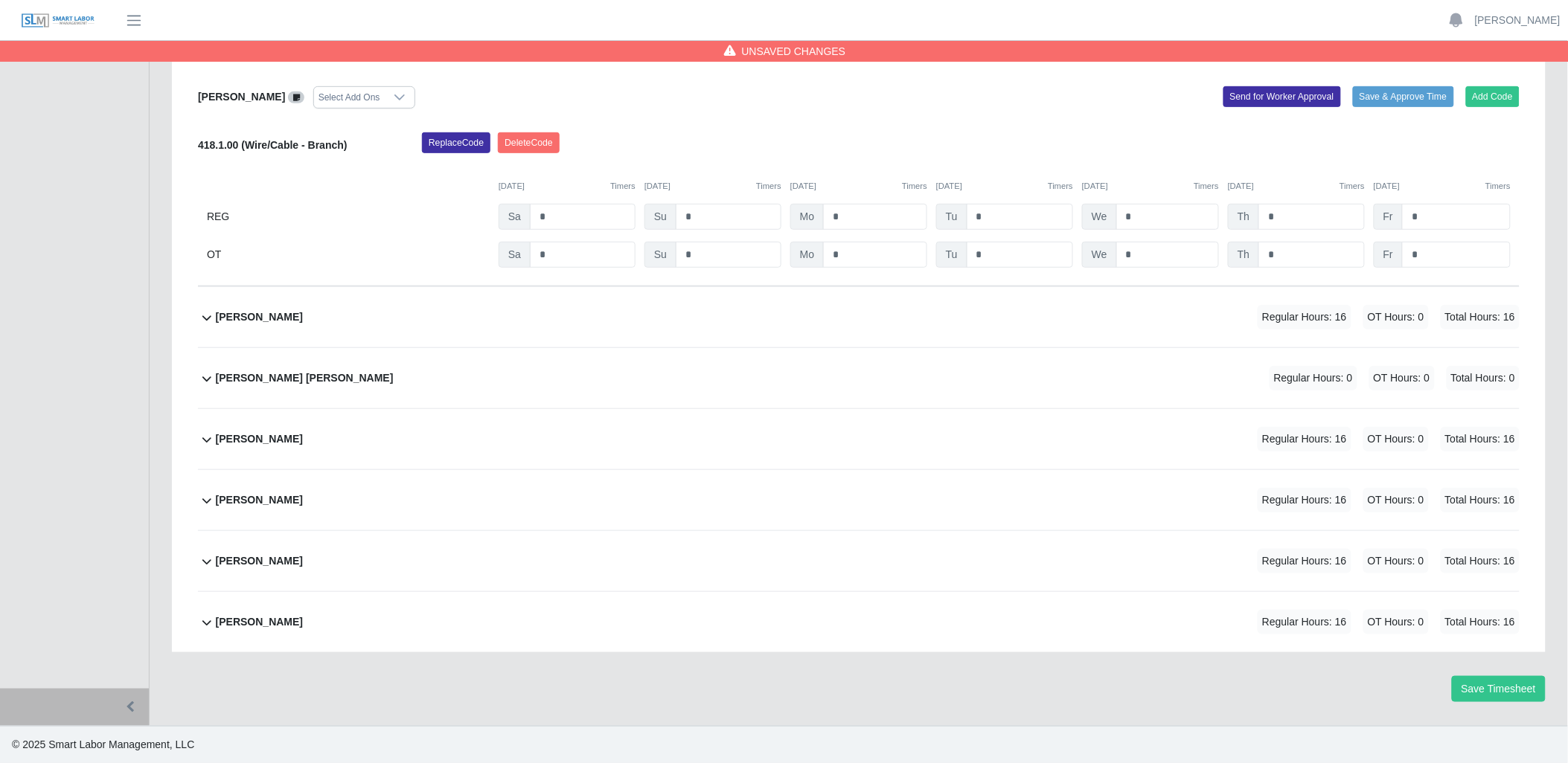
click at [206, 318] on icon at bounding box center [207, 317] width 18 height 18
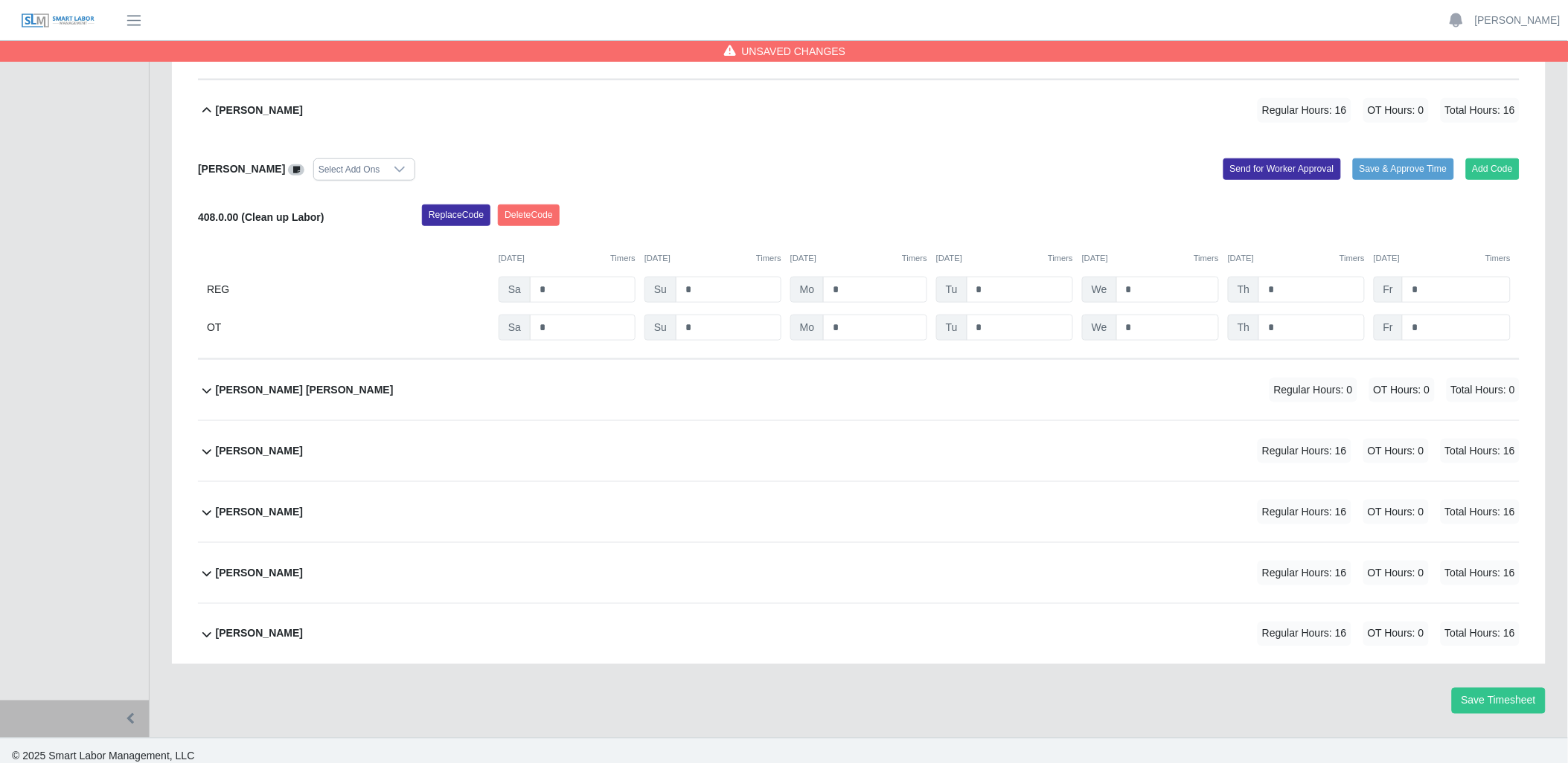
scroll to position [2451, 0]
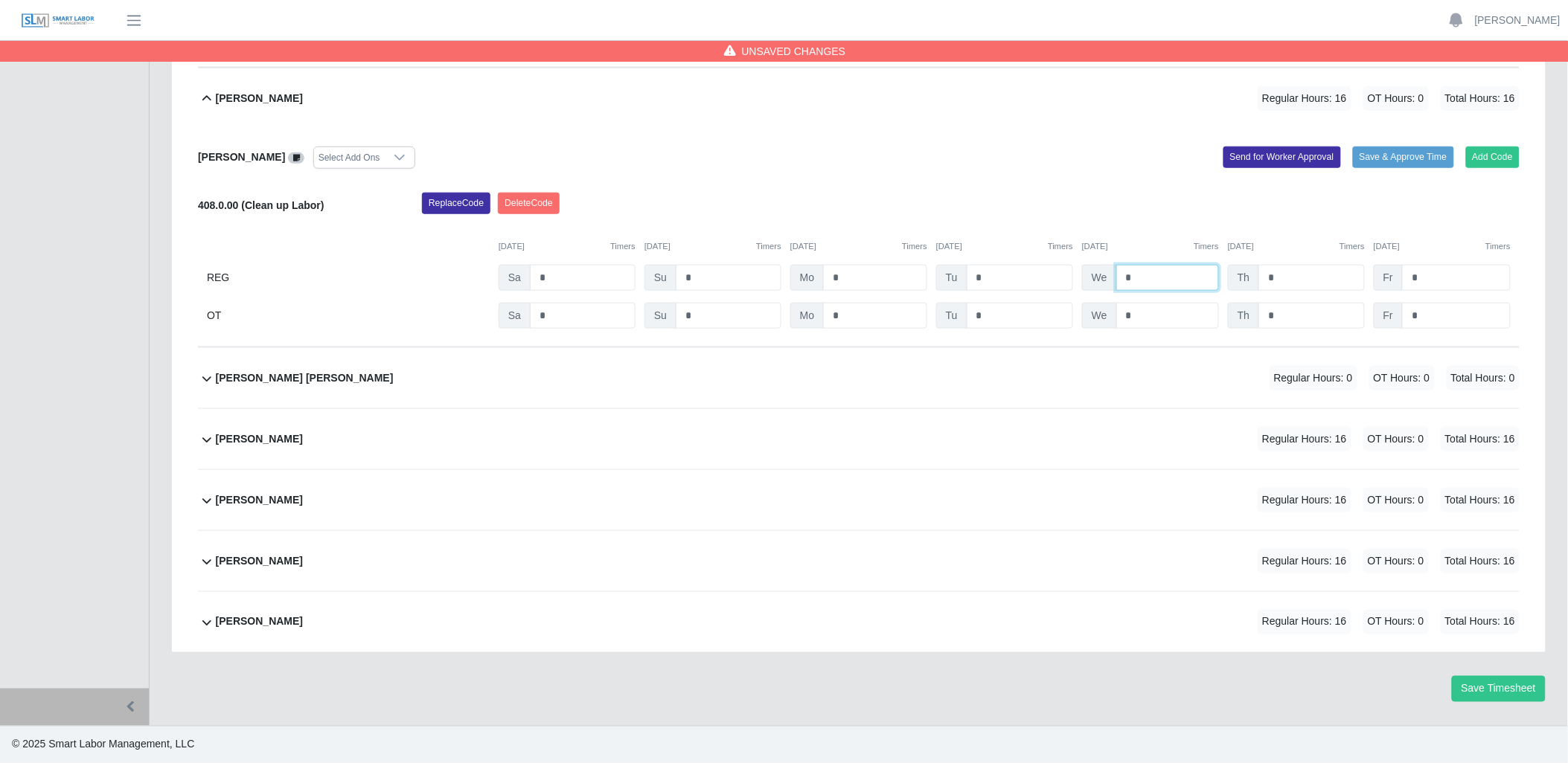
click at [1150, 279] on input "*" at bounding box center [1167, 277] width 103 height 26
type input "*"
click at [199, 443] on icon at bounding box center [207, 440] width 18 height 18
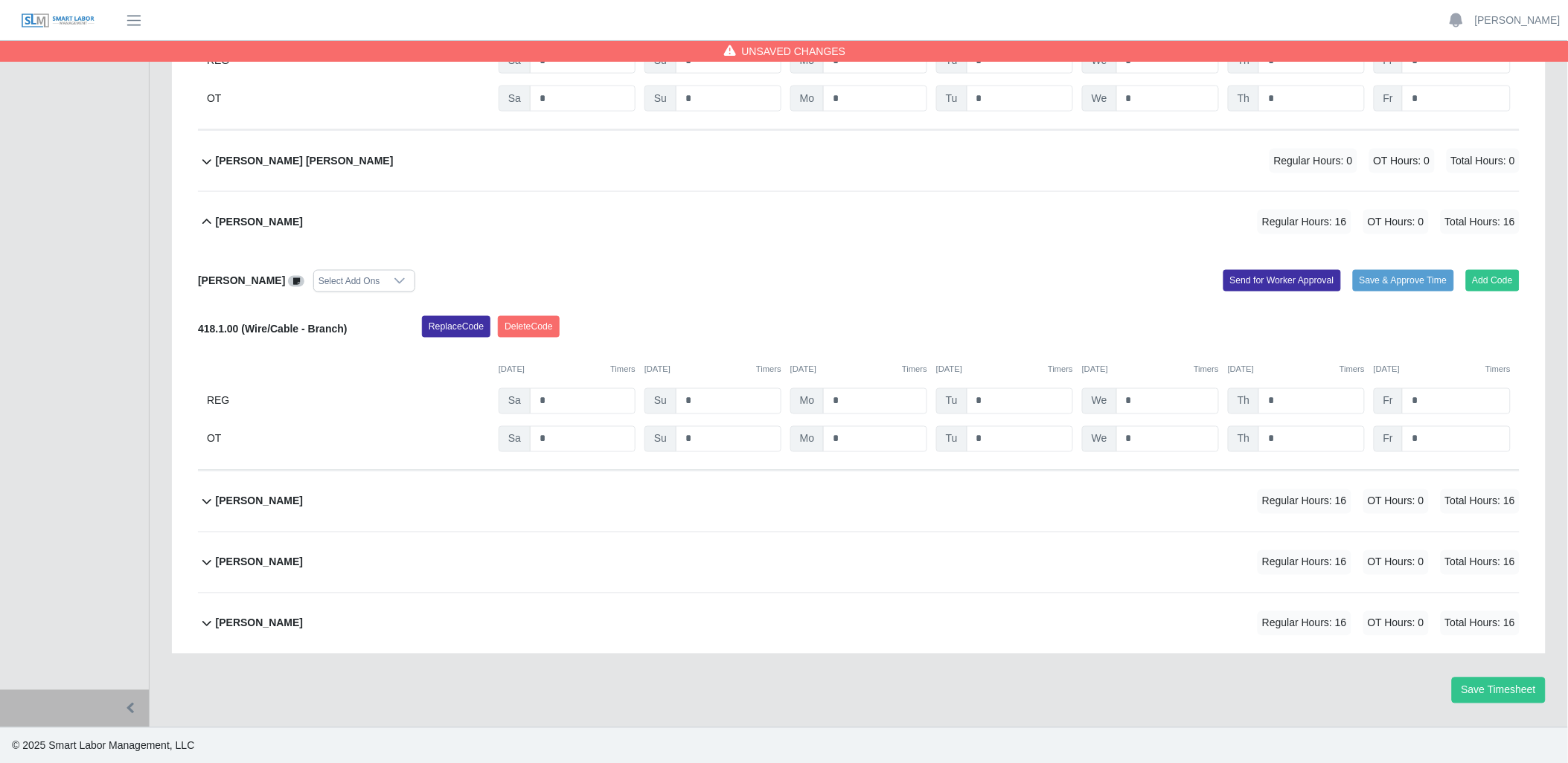
scroll to position [2669, 0]
click at [1164, 399] on input "*" at bounding box center [1167, 400] width 103 height 26
type input "*"
click at [205, 499] on icon at bounding box center [207, 500] width 18 height 18
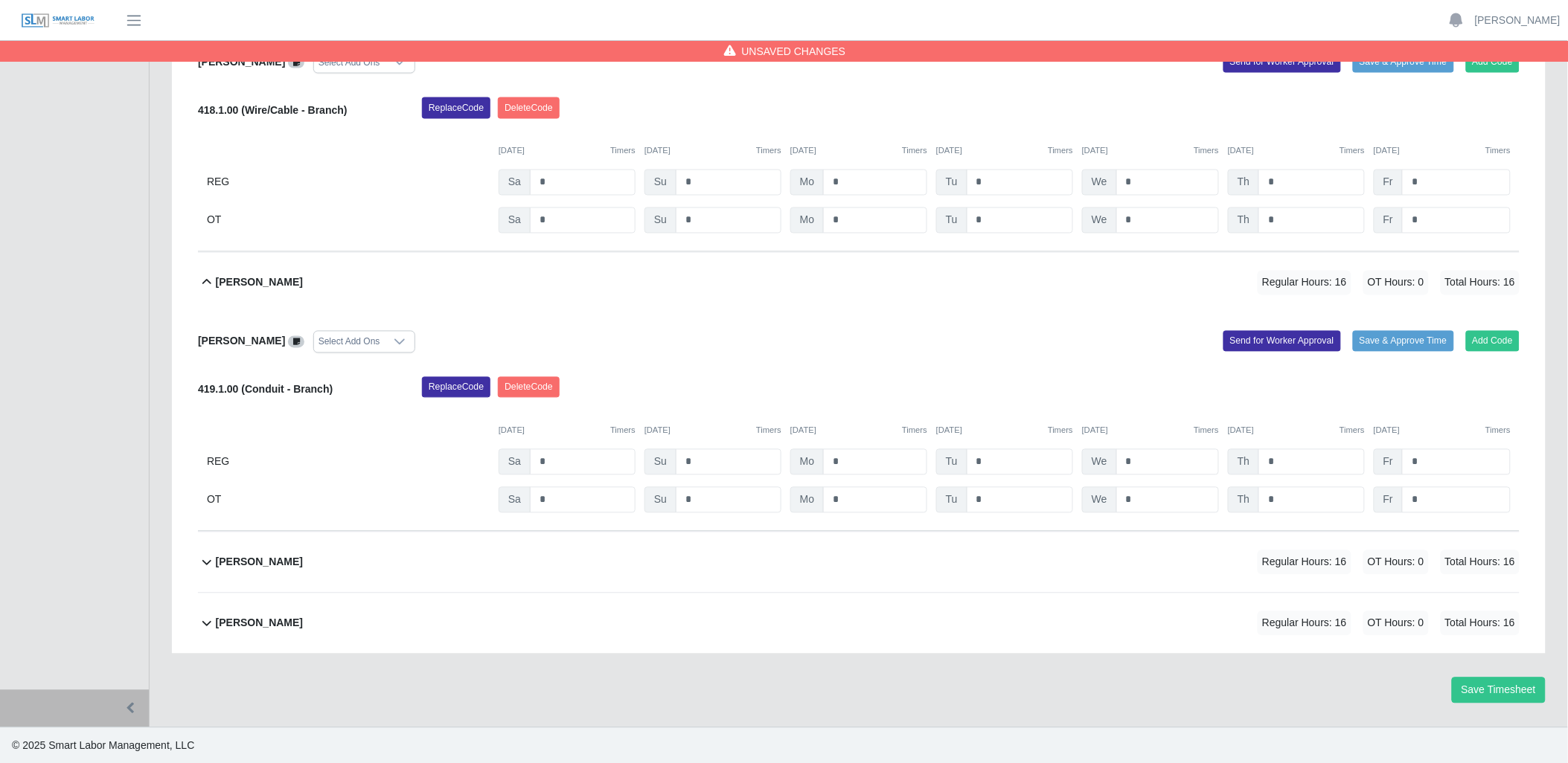
scroll to position [2888, 0]
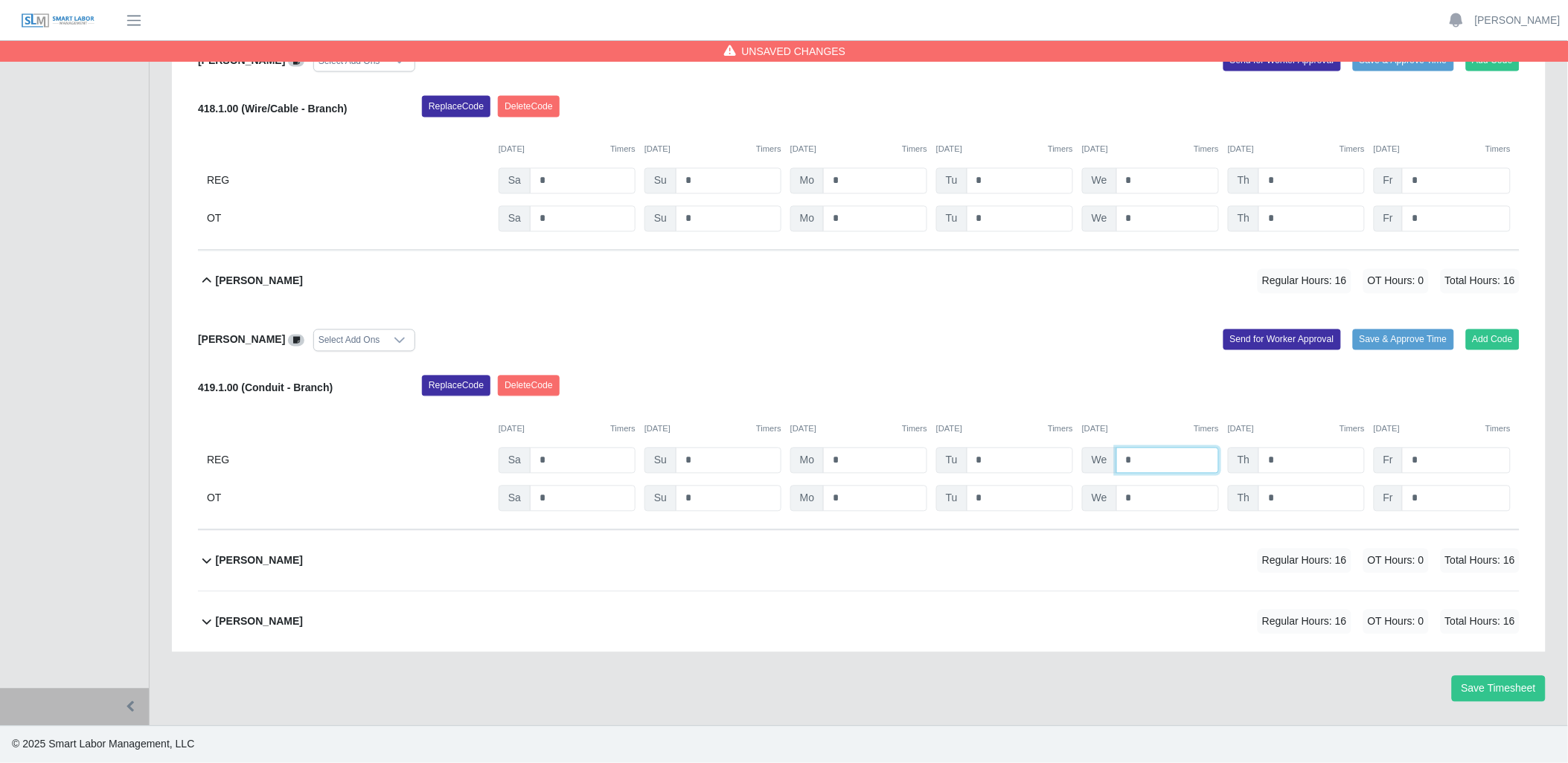
click at [1152, 471] on input "*" at bounding box center [1167, 460] width 103 height 26
type input "*"
click at [211, 556] on icon at bounding box center [207, 561] width 18 height 18
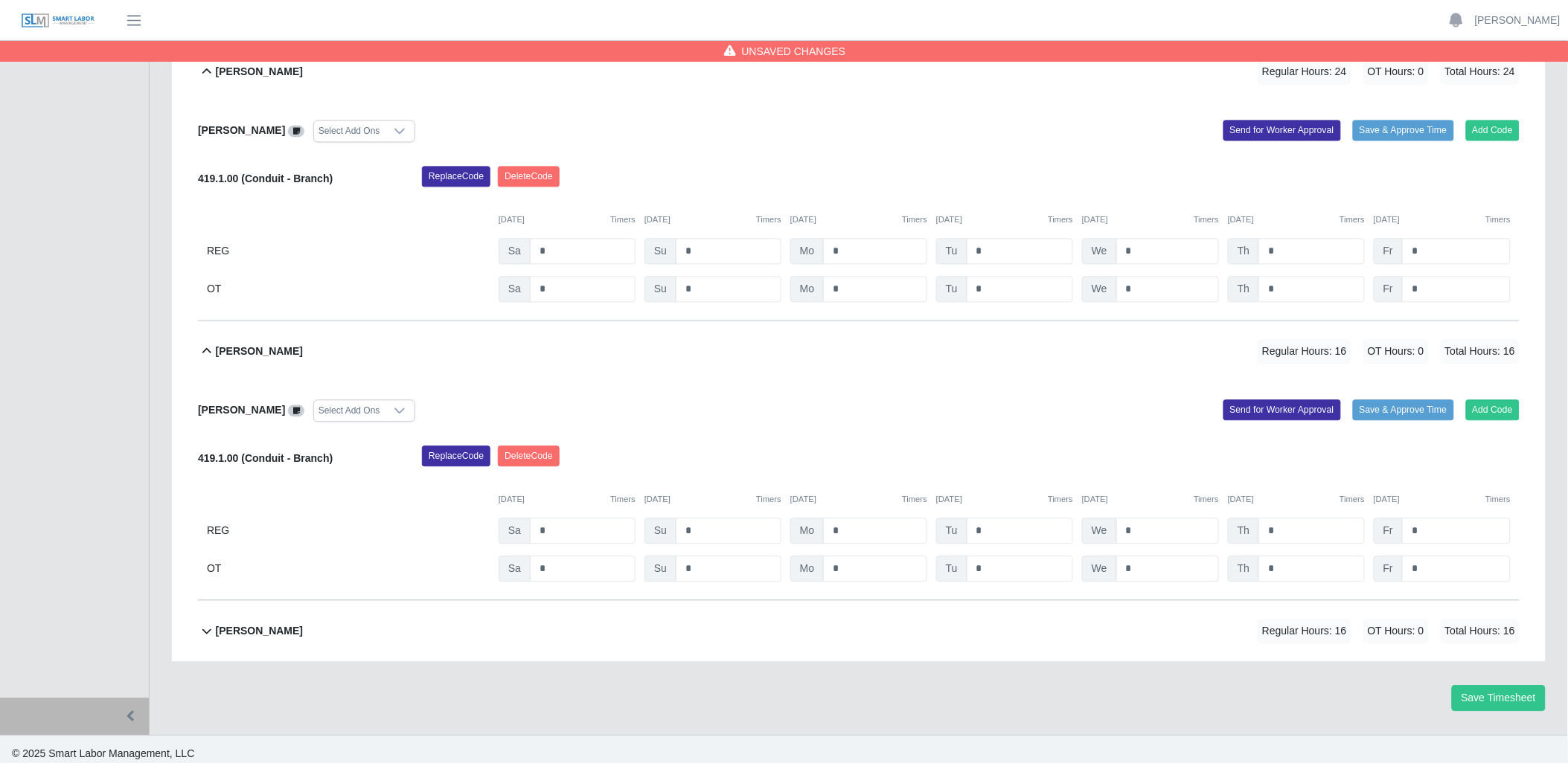
scroll to position [3110, 0]
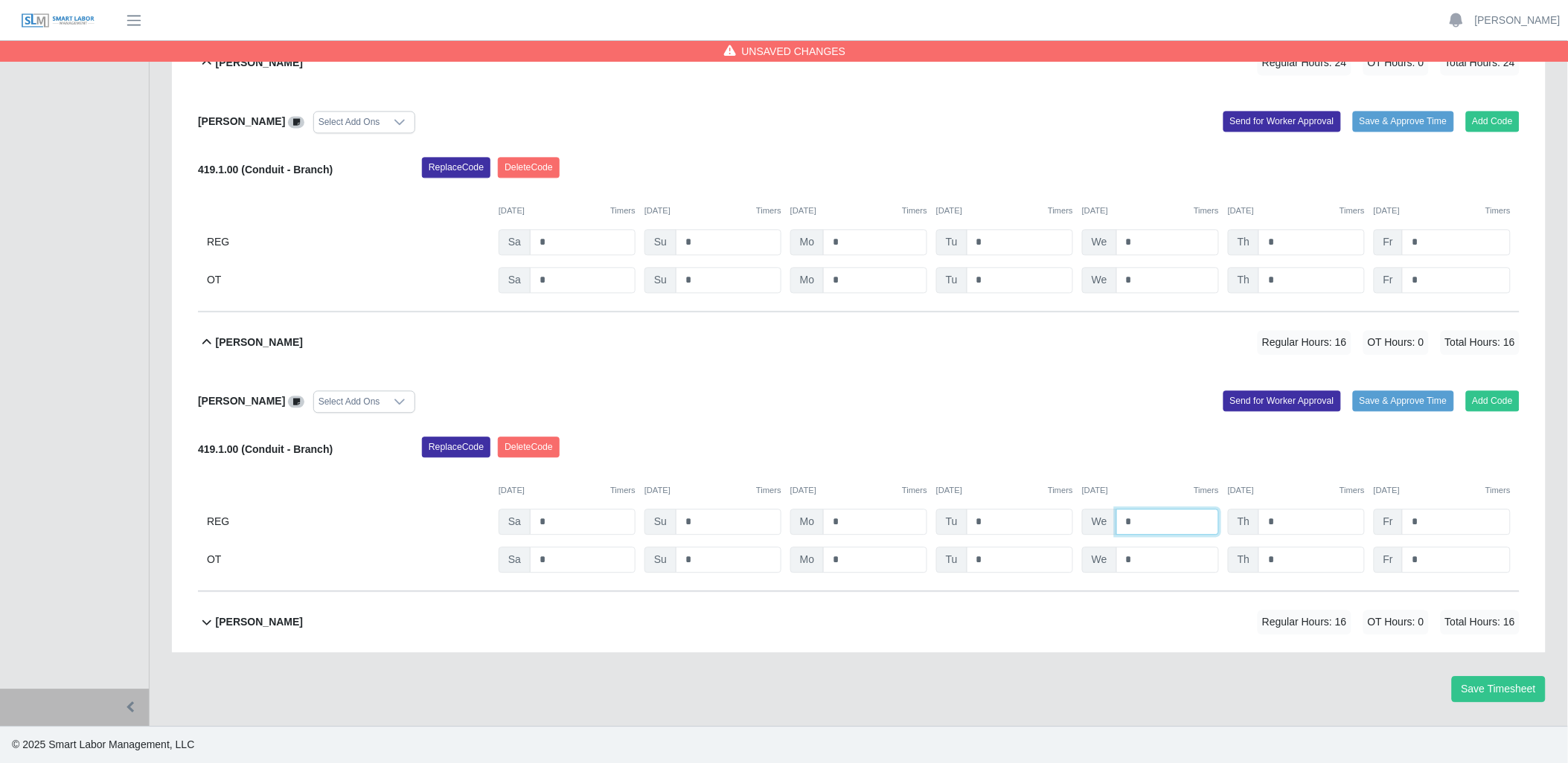
click at [1147, 526] on input "*" at bounding box center [1167, 522] width 103 height 26
type input "*"
click at [205, 626] on icon at bounding box center [207, 622] width 18 height 18
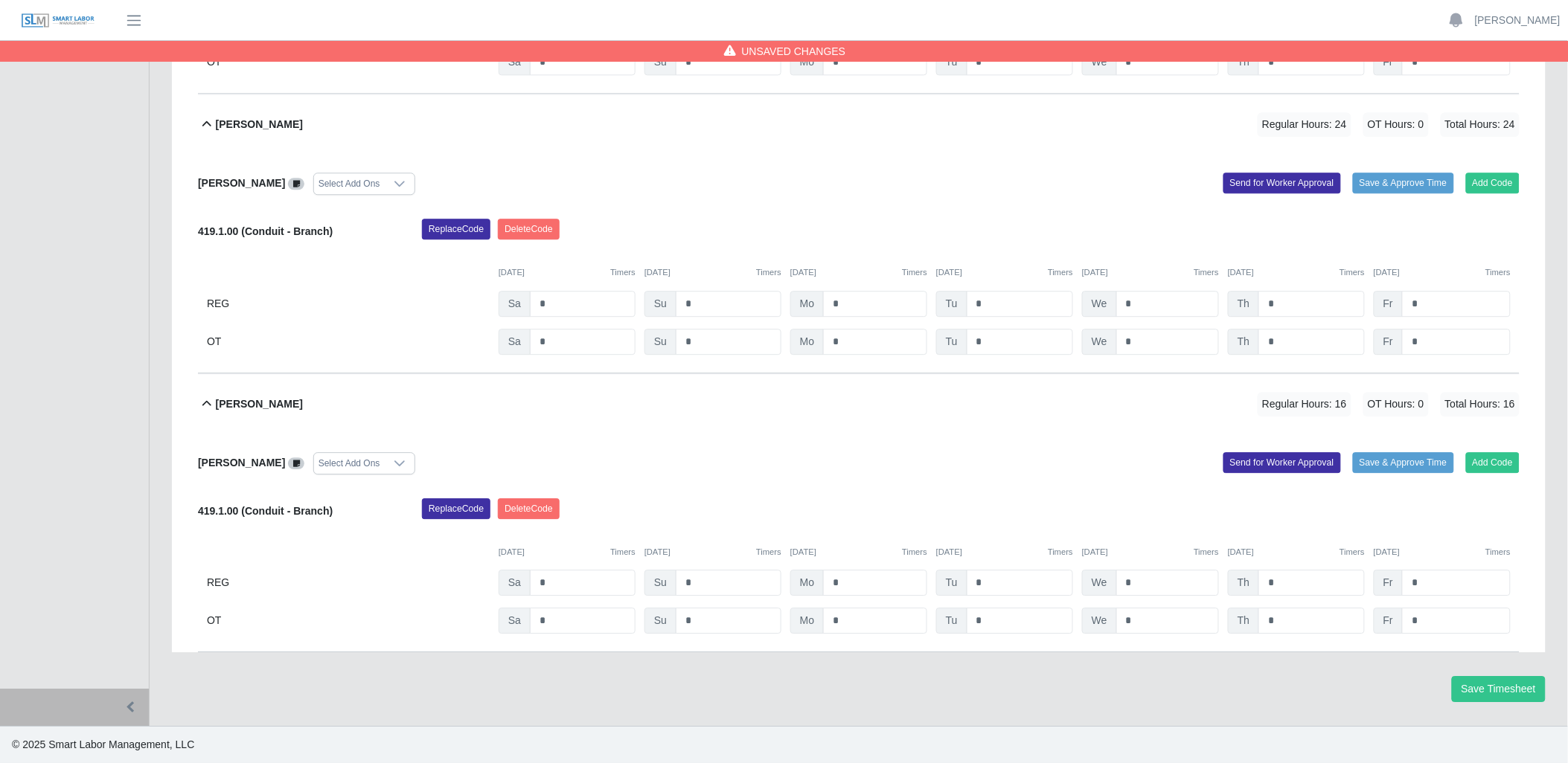
scroll to position [3328, 0]
click at [1150, 588] on input "*" at bounding box center [1167, 583] width 103 height 26
type input "*"
click at [1507, 686] on button "Save Timesheet" at bounding box center [1499, 689] width 94 height 26
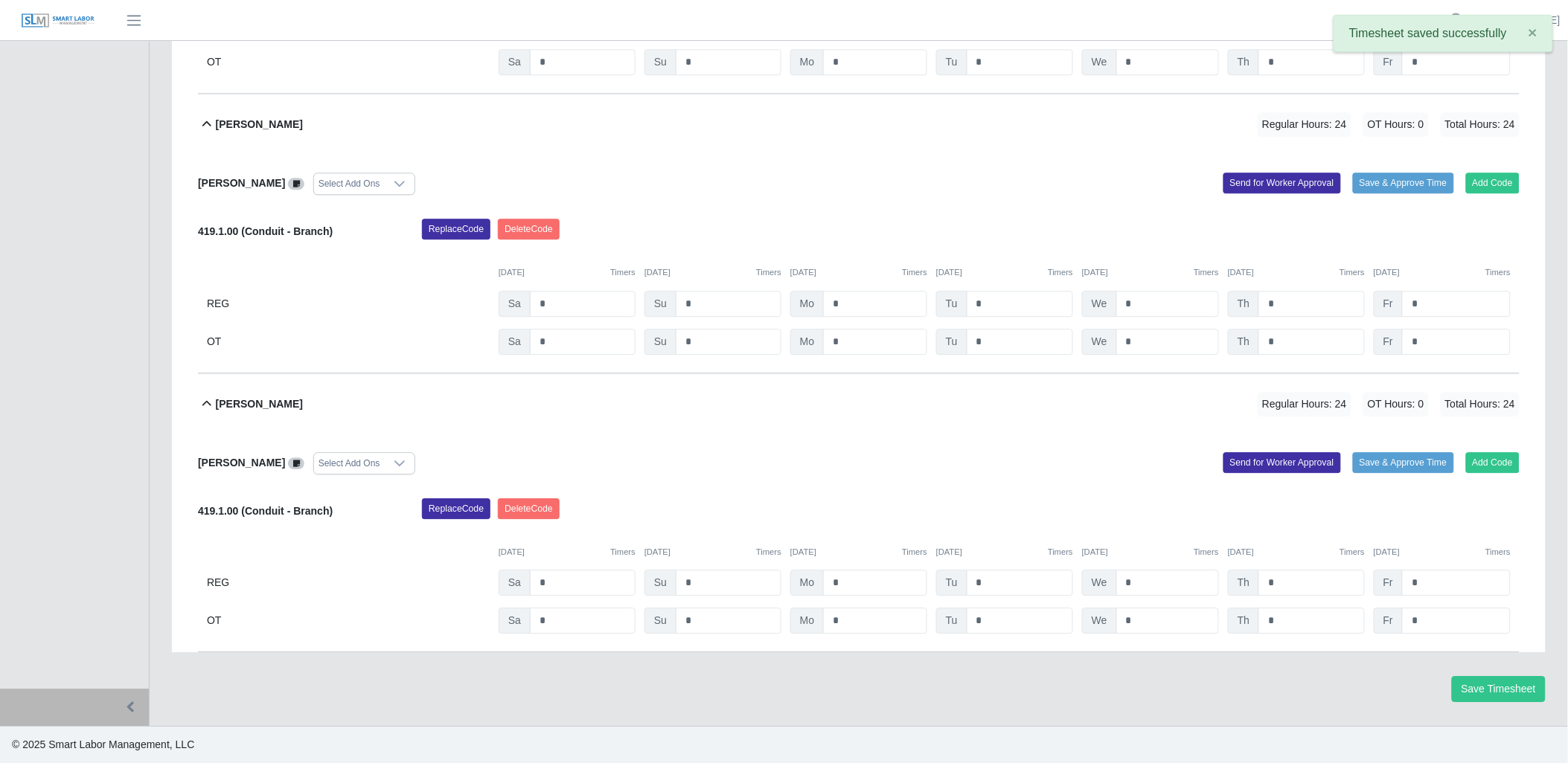
click at [209, 404] on icon at bounding box center [207, 403] width 9 height 5
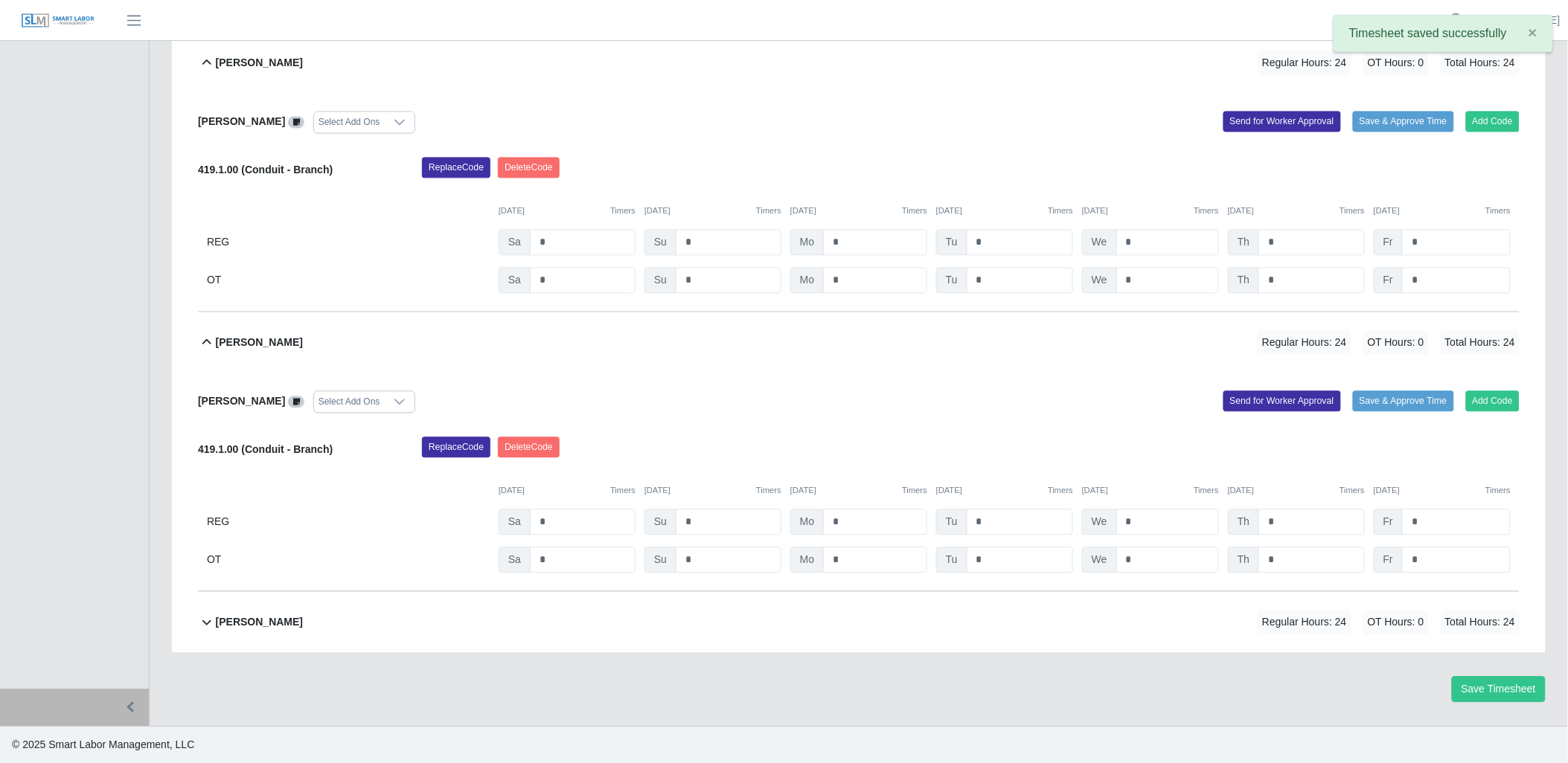
scroll to position [3110, 0]
click at [207, 339] on icon at bounding box center [207, 341] width 9 height 5
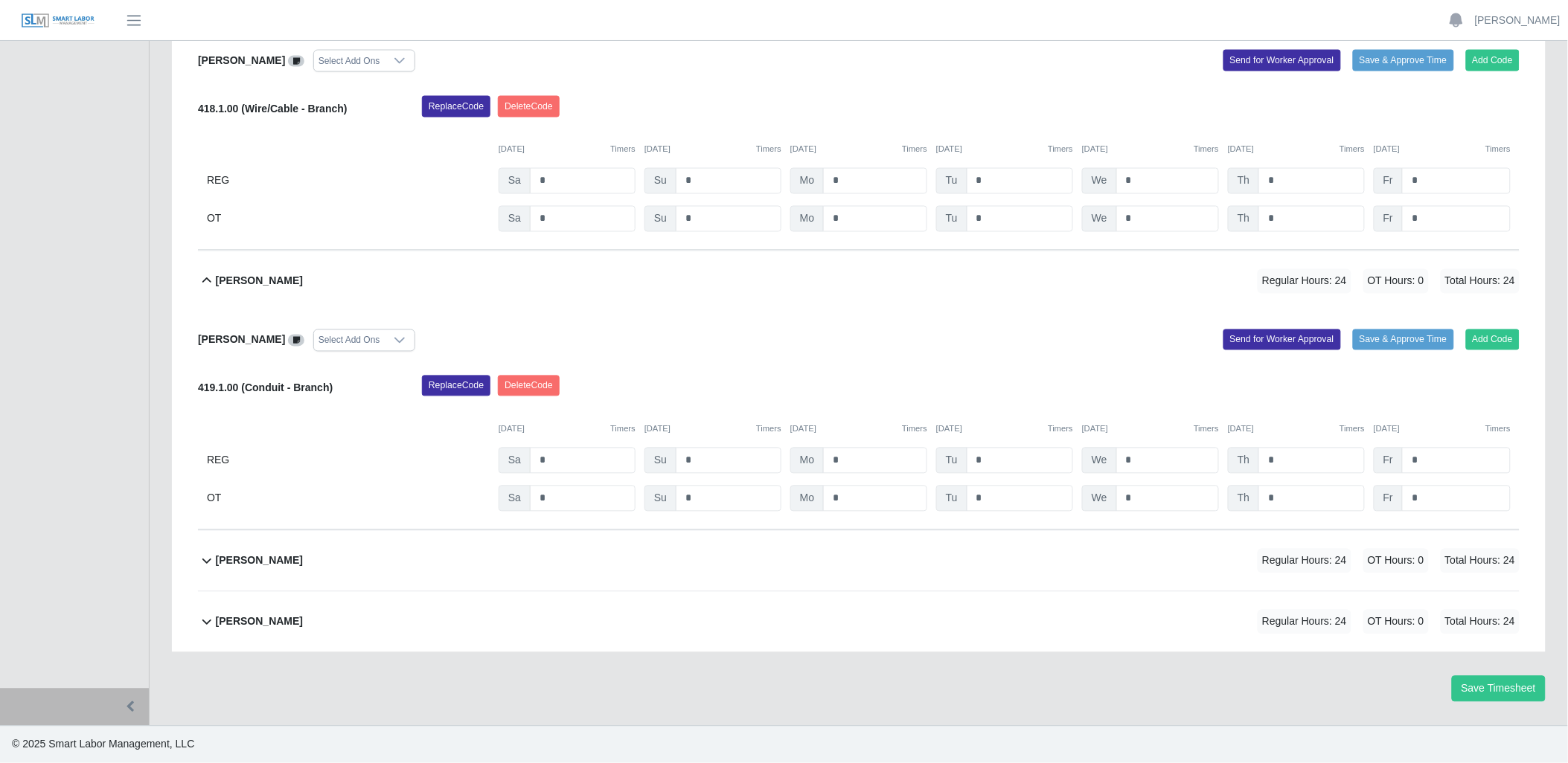
scroll to position [2890, 0]
click at [209, 270] on button "Paul Sutton Regular Hours: 24 OT Hours: 0 Total Hours: 24" at bounding box center [858, 282] width 1322 height 61
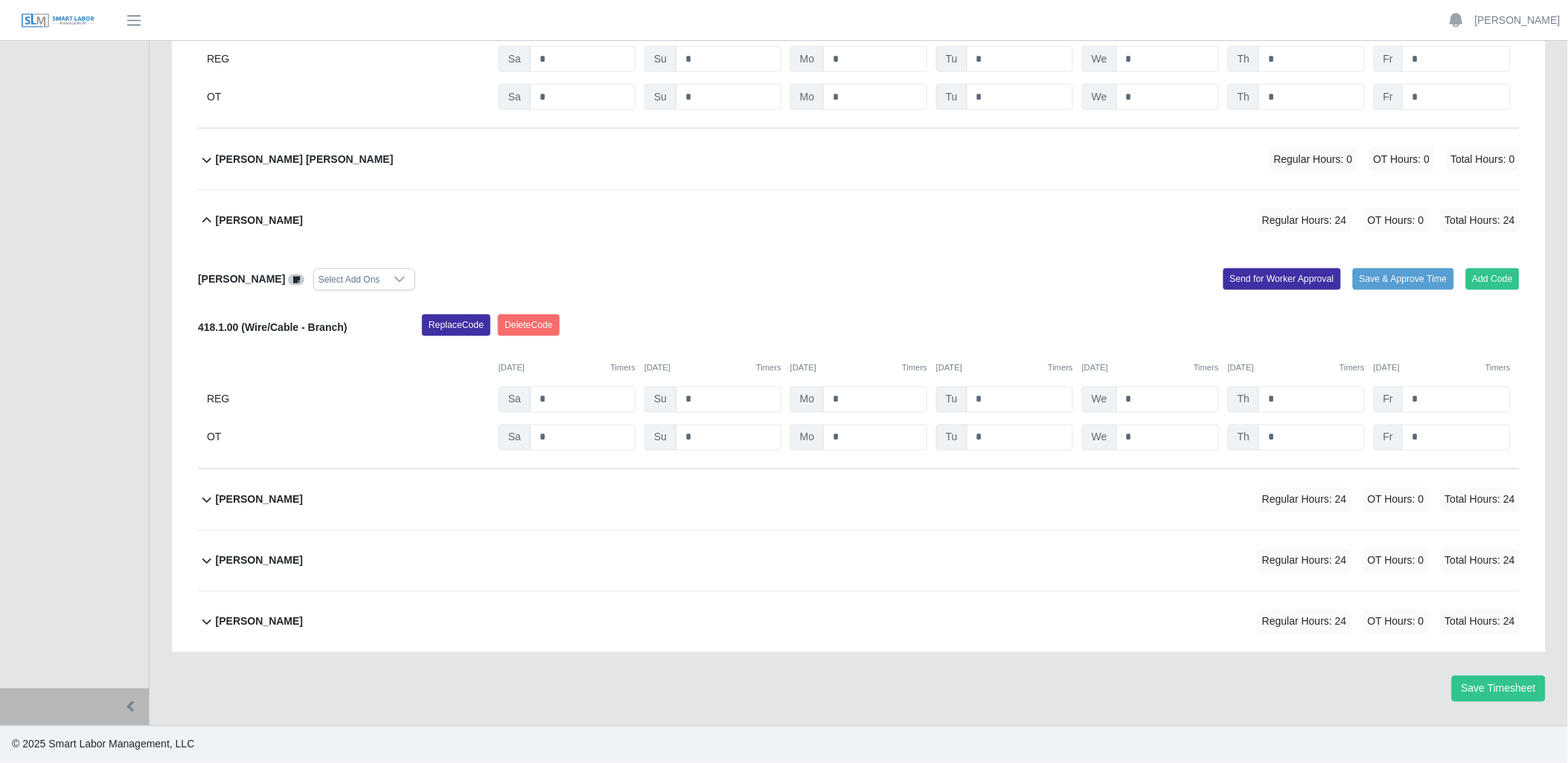
scroll to position [2671, 0]
click at [203, 221] on icon at bounding box center [207, 220] width 18 height 18
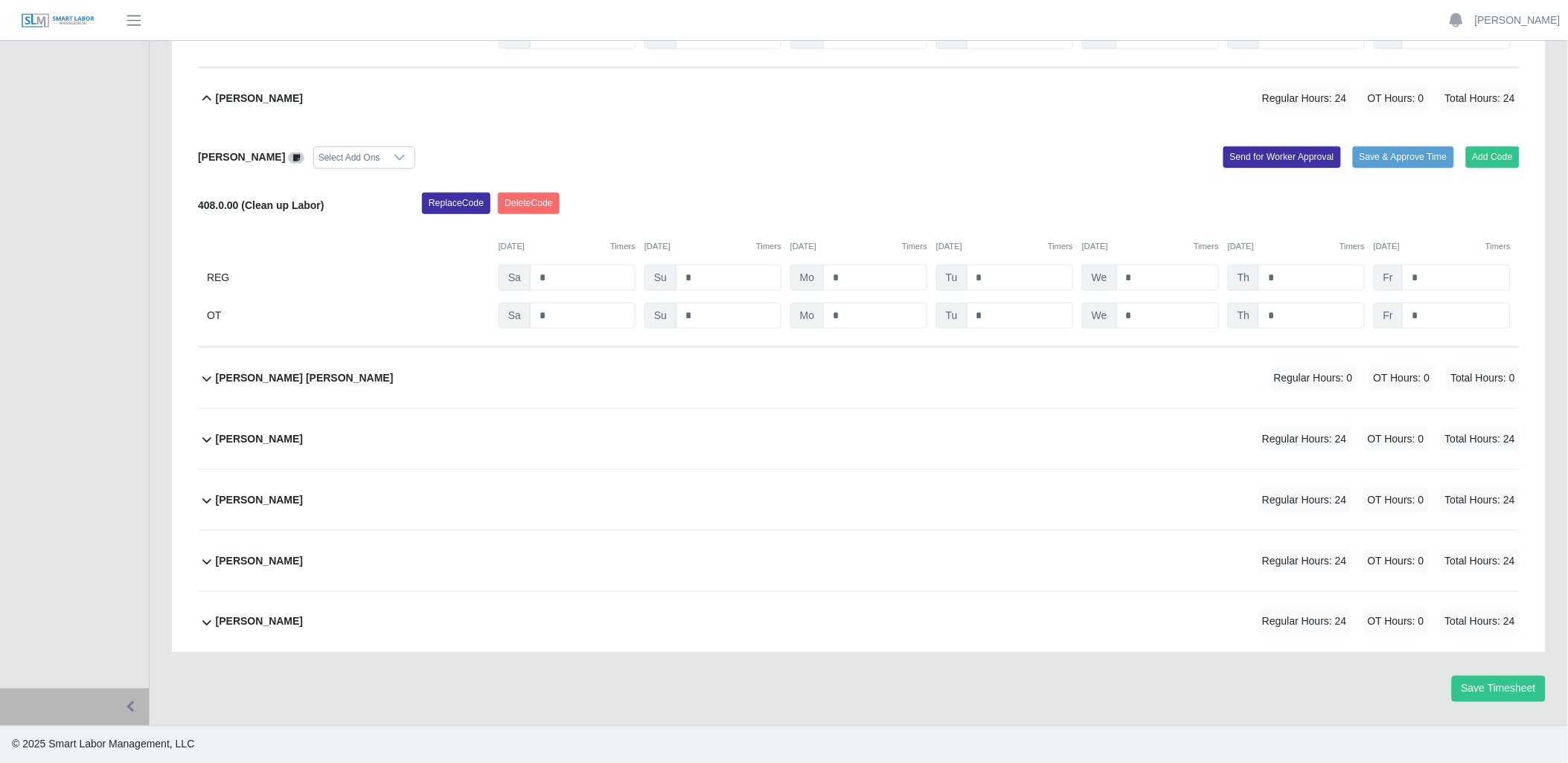
scroll to position [2452, 0]
click at [201, 98] on icon at bounding box center [207, 99] width 18 height 18
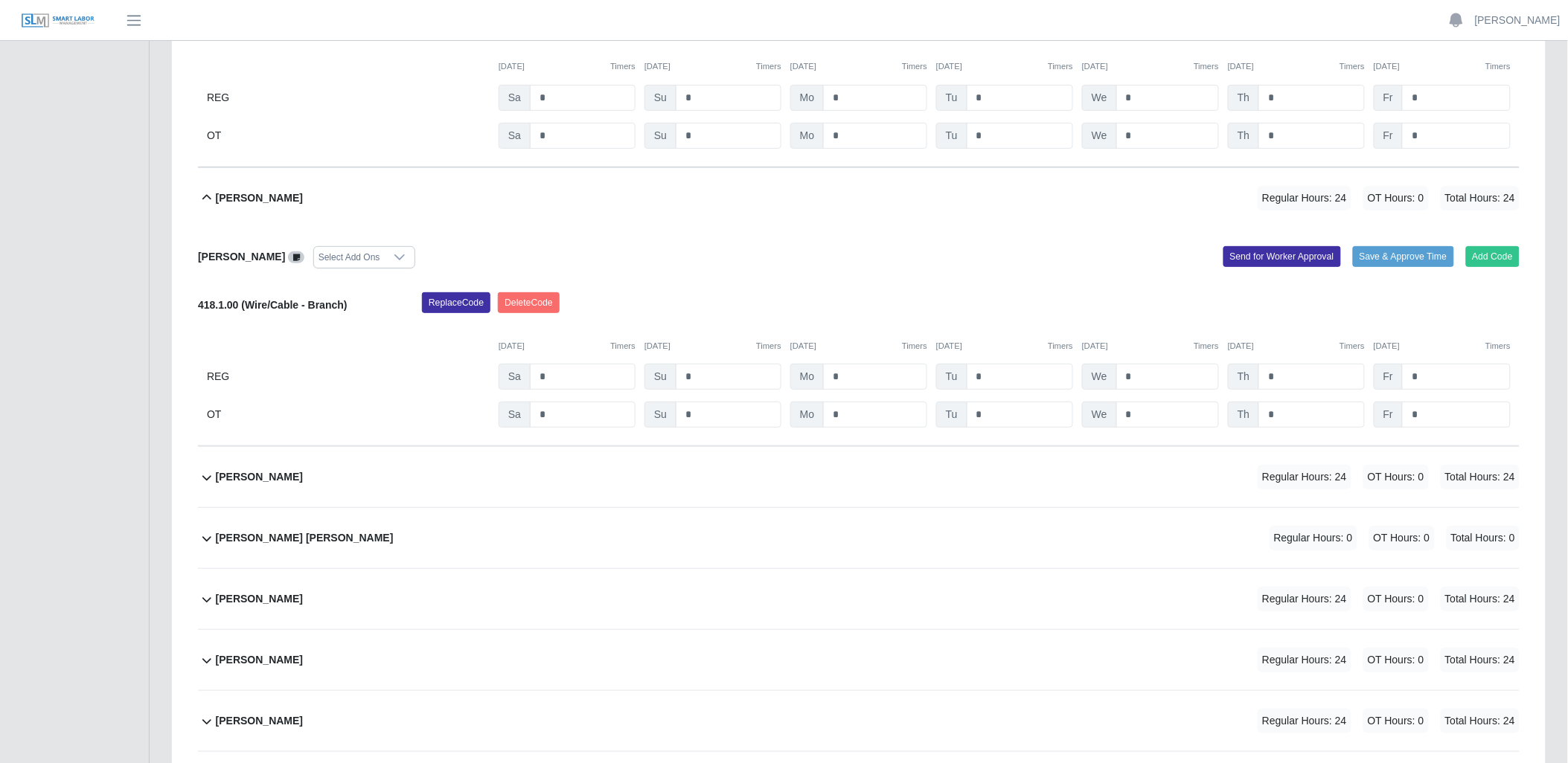
scroll to position [2068, 0]
click at [205, 204] on icon at bounding box center [207, 199] width 18 height 18
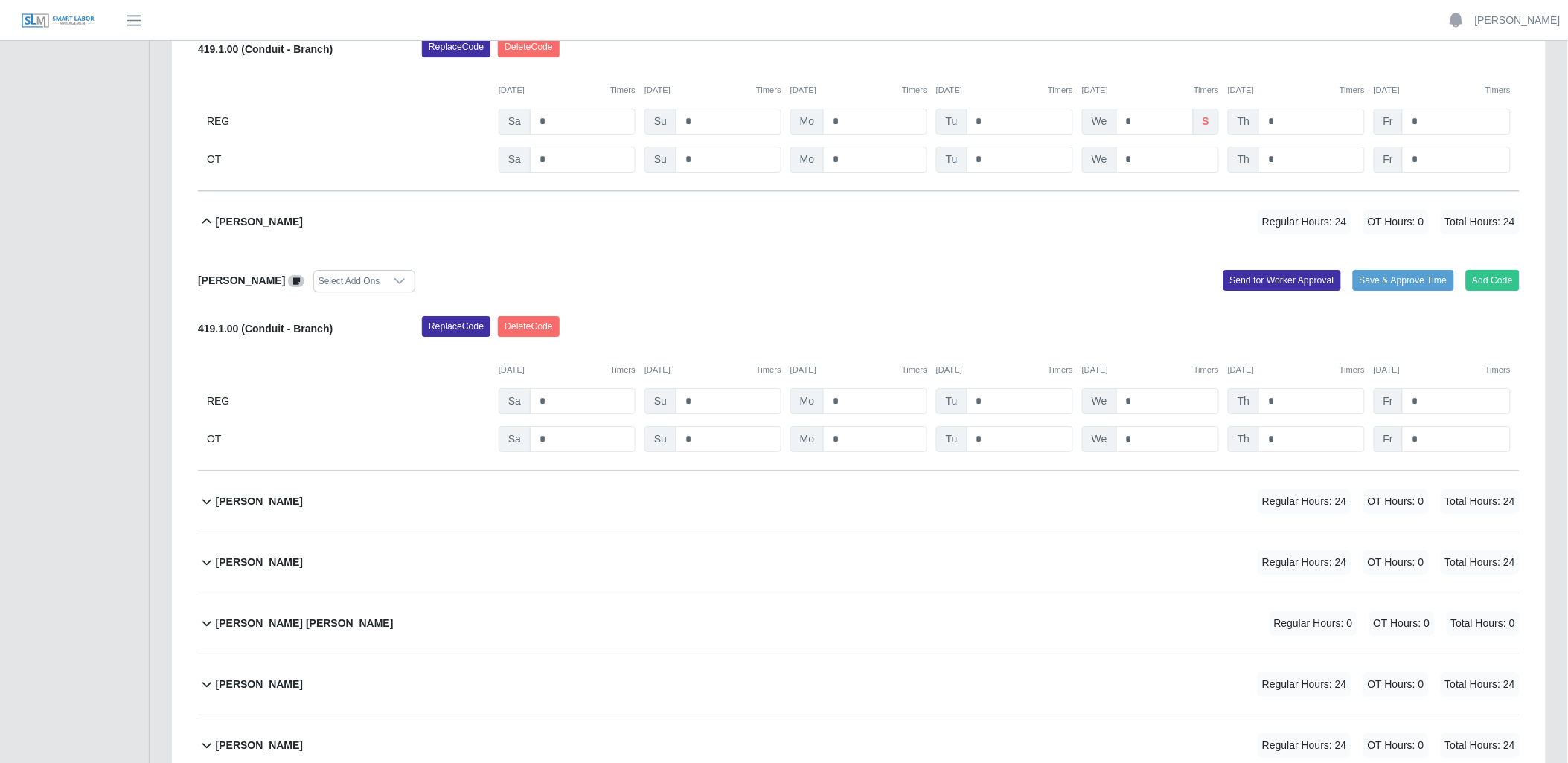
scroll to position [1684, 0]
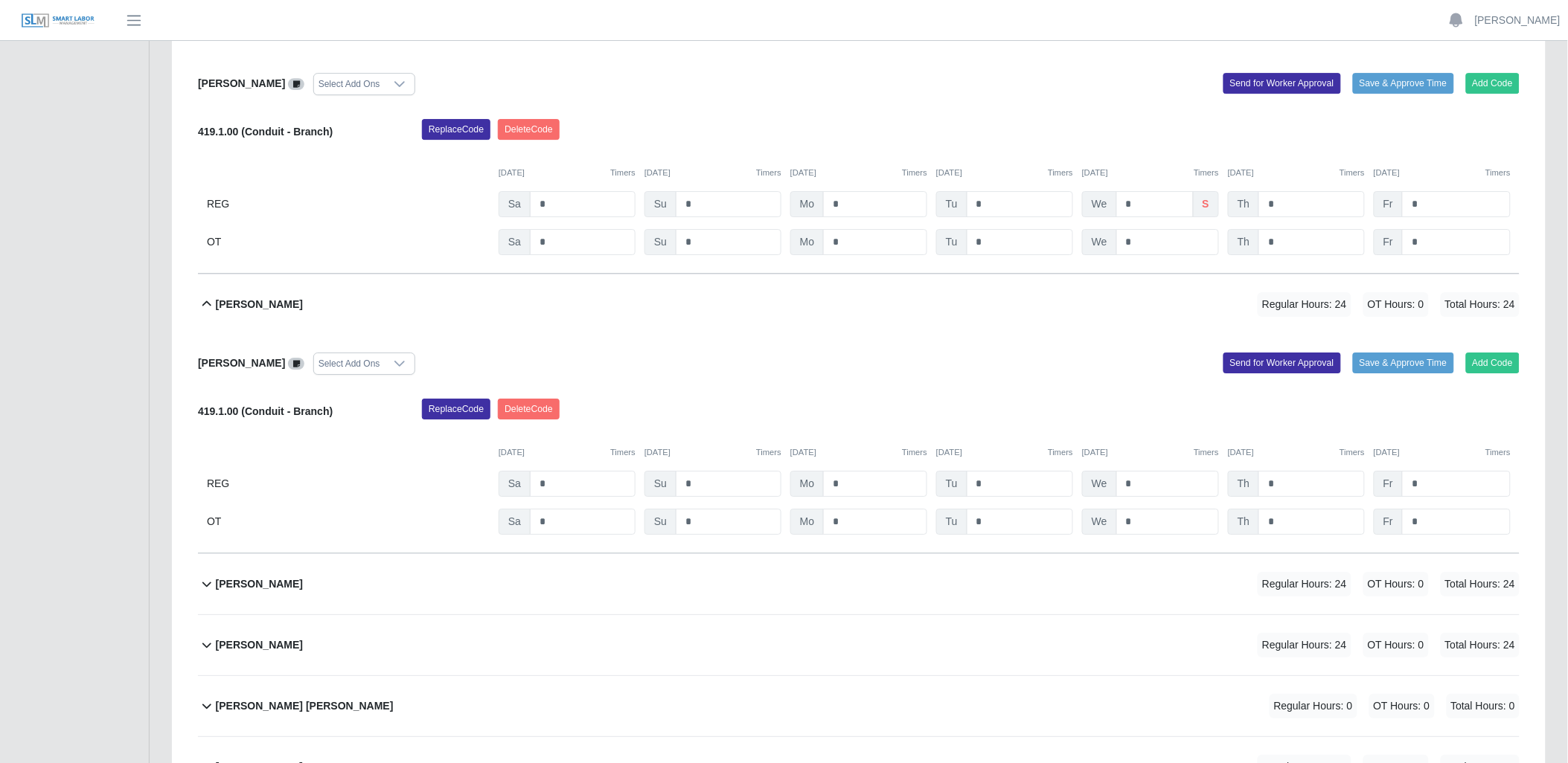
click at [205, 304] on icon at bounding box center [207, 305] width 18 height 18
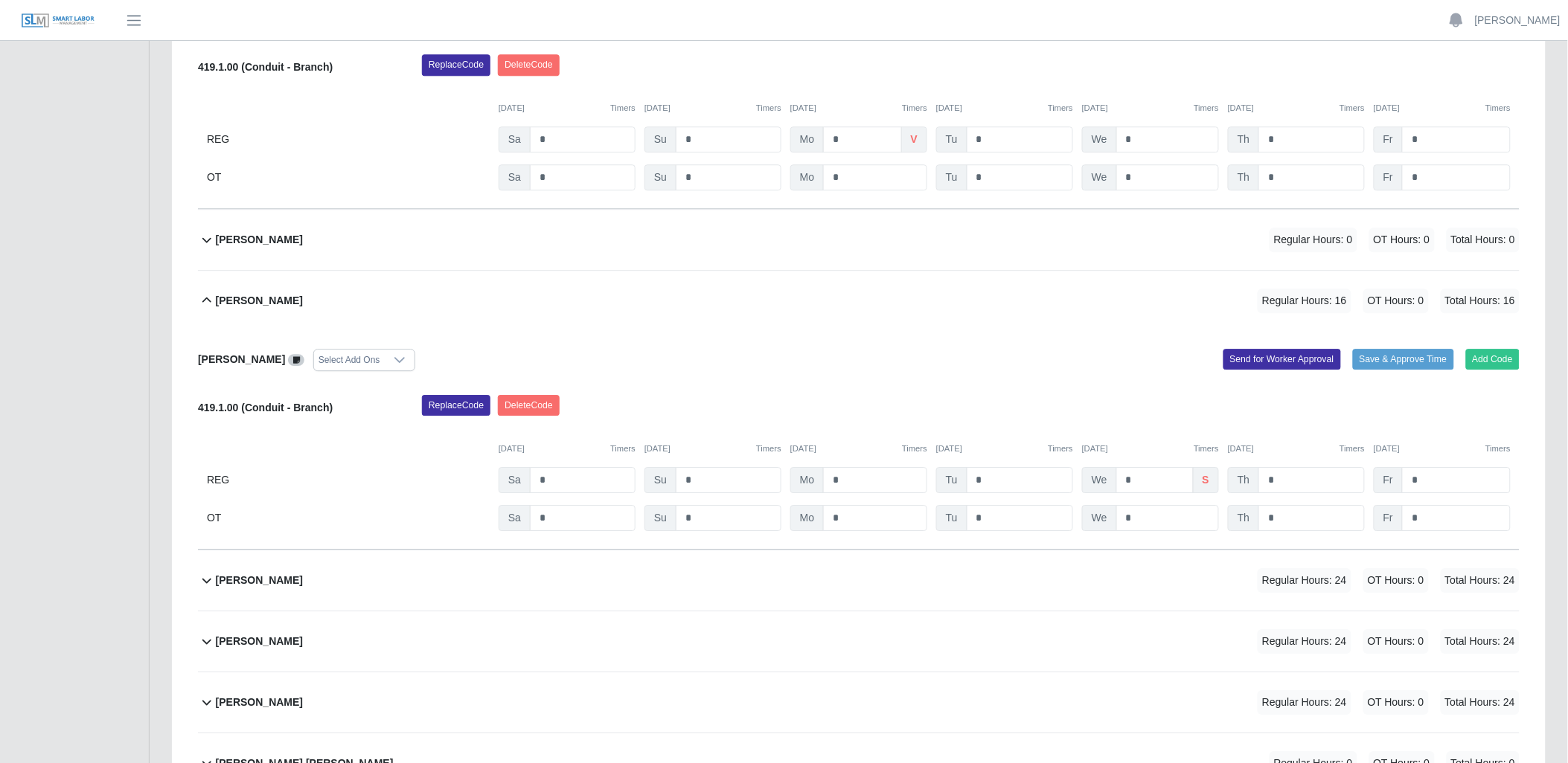
scroll to position [1353, 0]
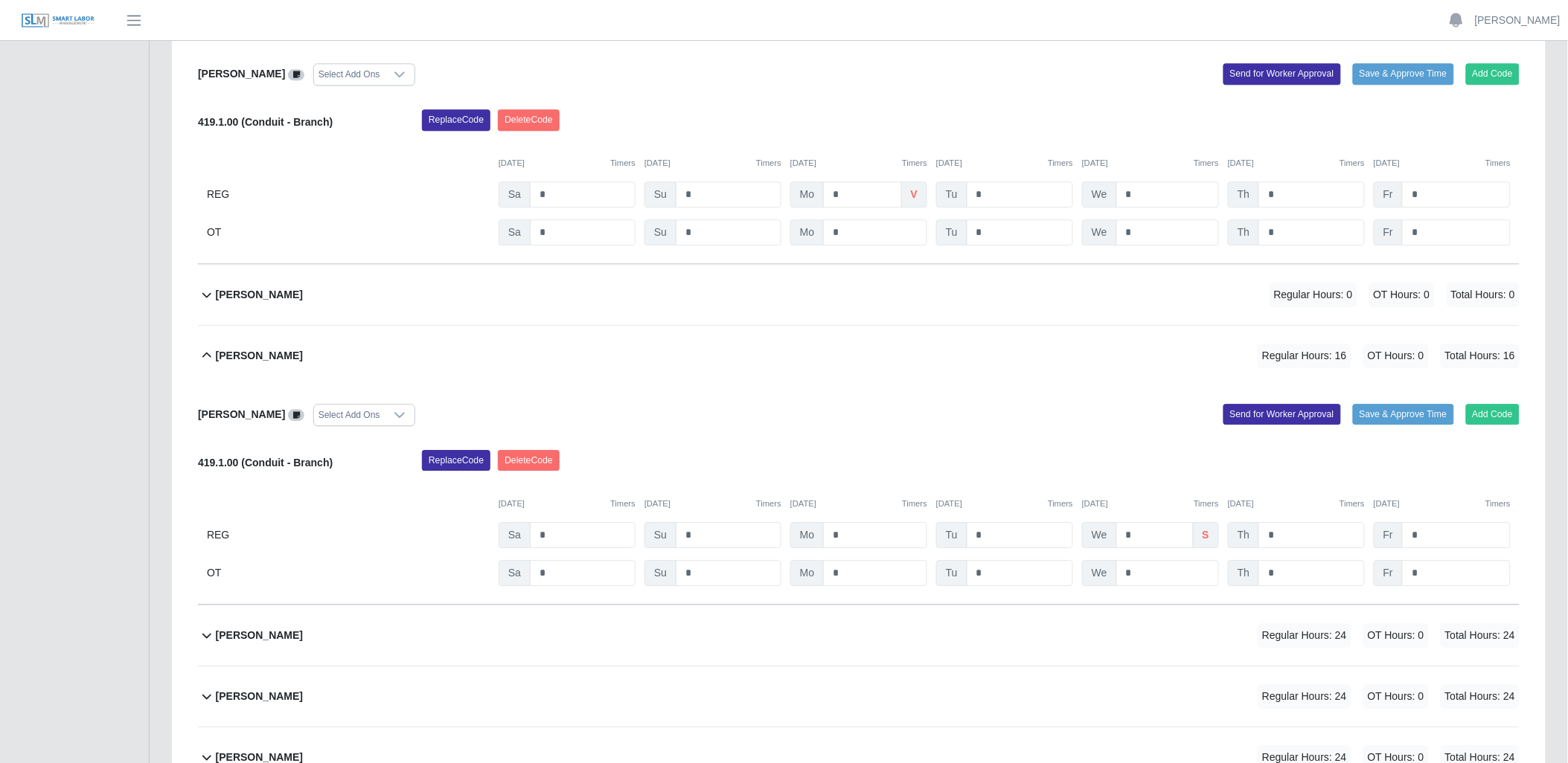
click at [205, 348] on icon at bounding box center [207, 356] width 18 height 18
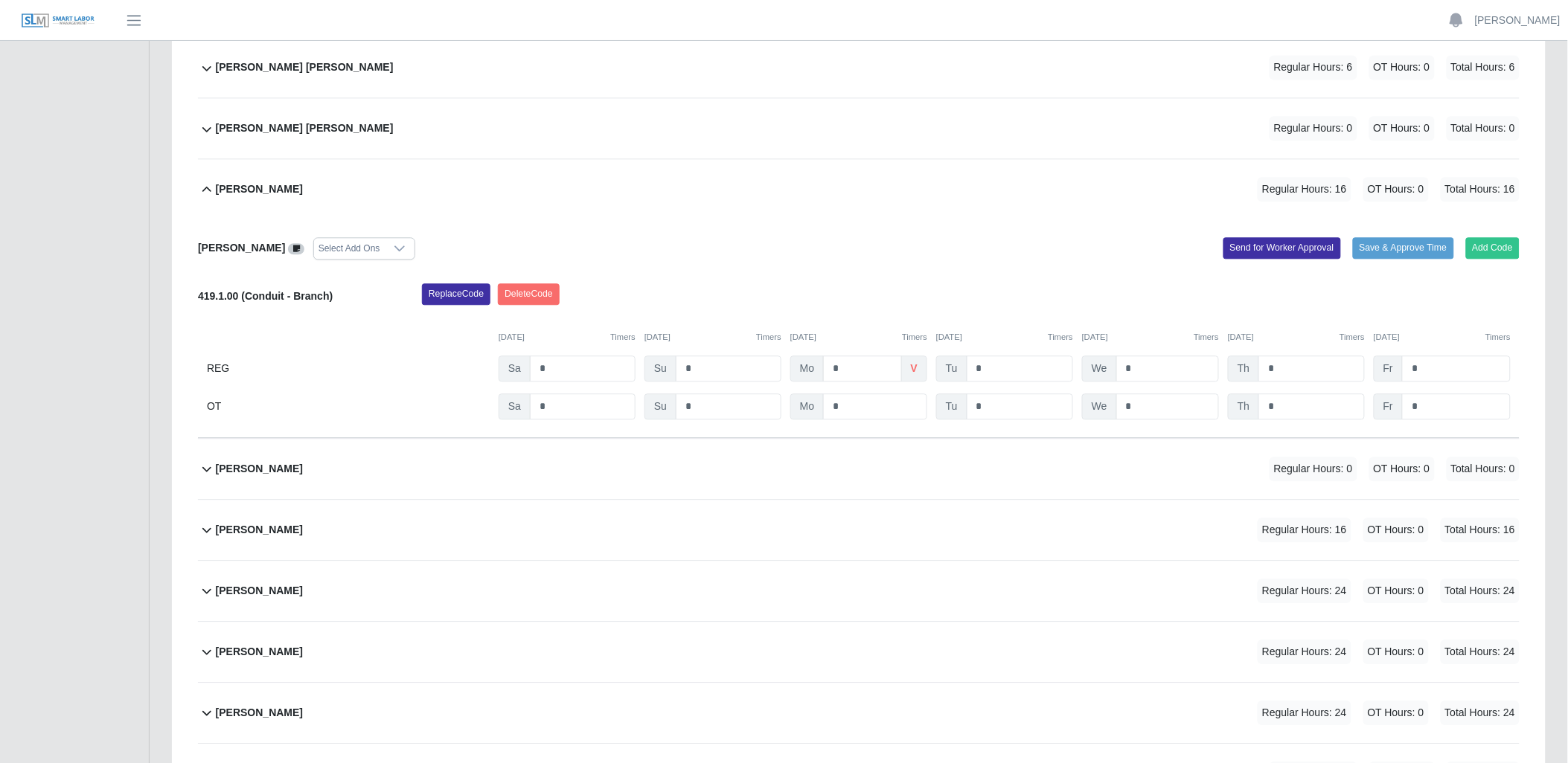
scroll to position [1105, 0]
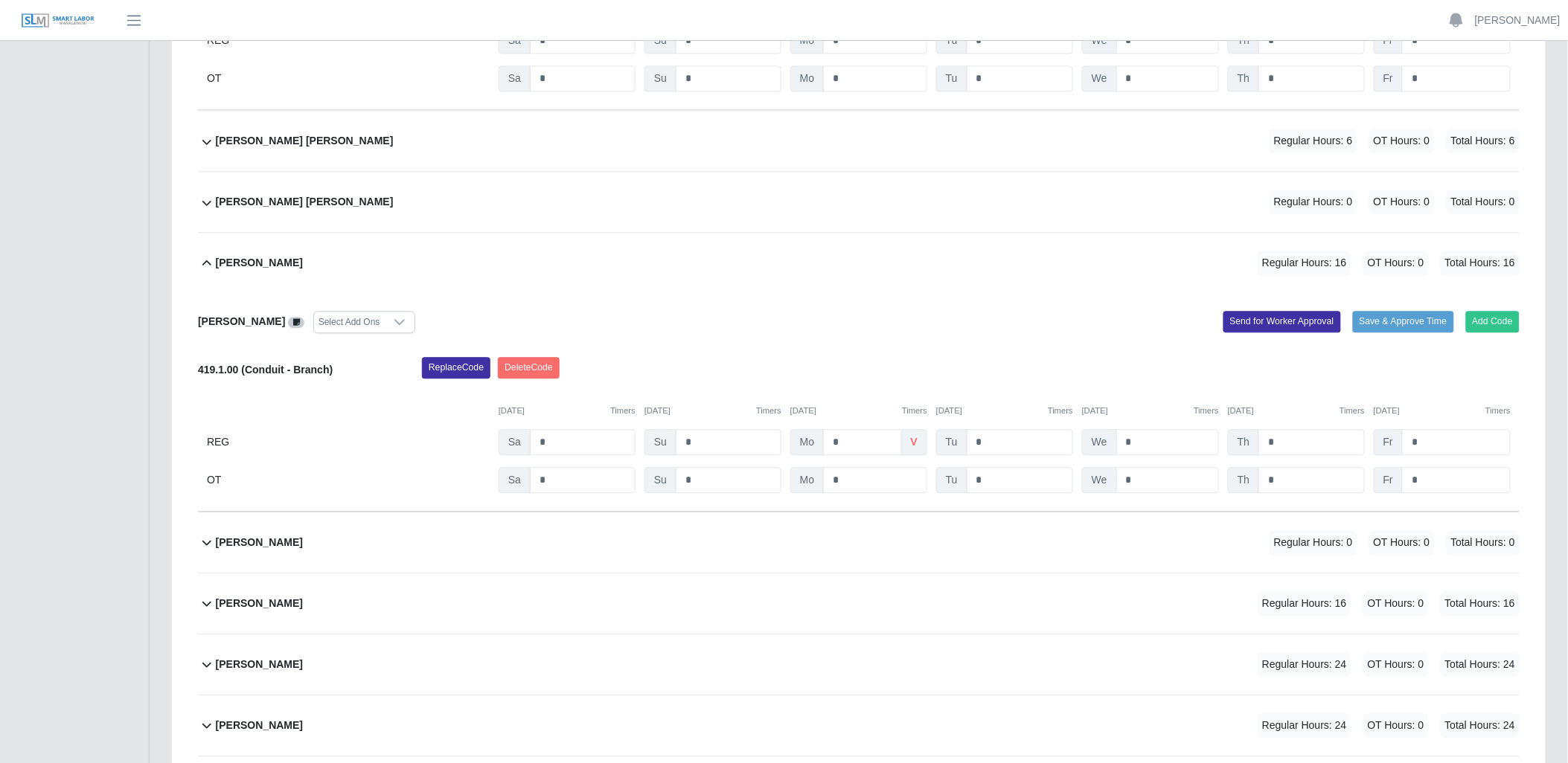
click at [206, 262] on icon at bounding box center [207, 263] width 18 height 18
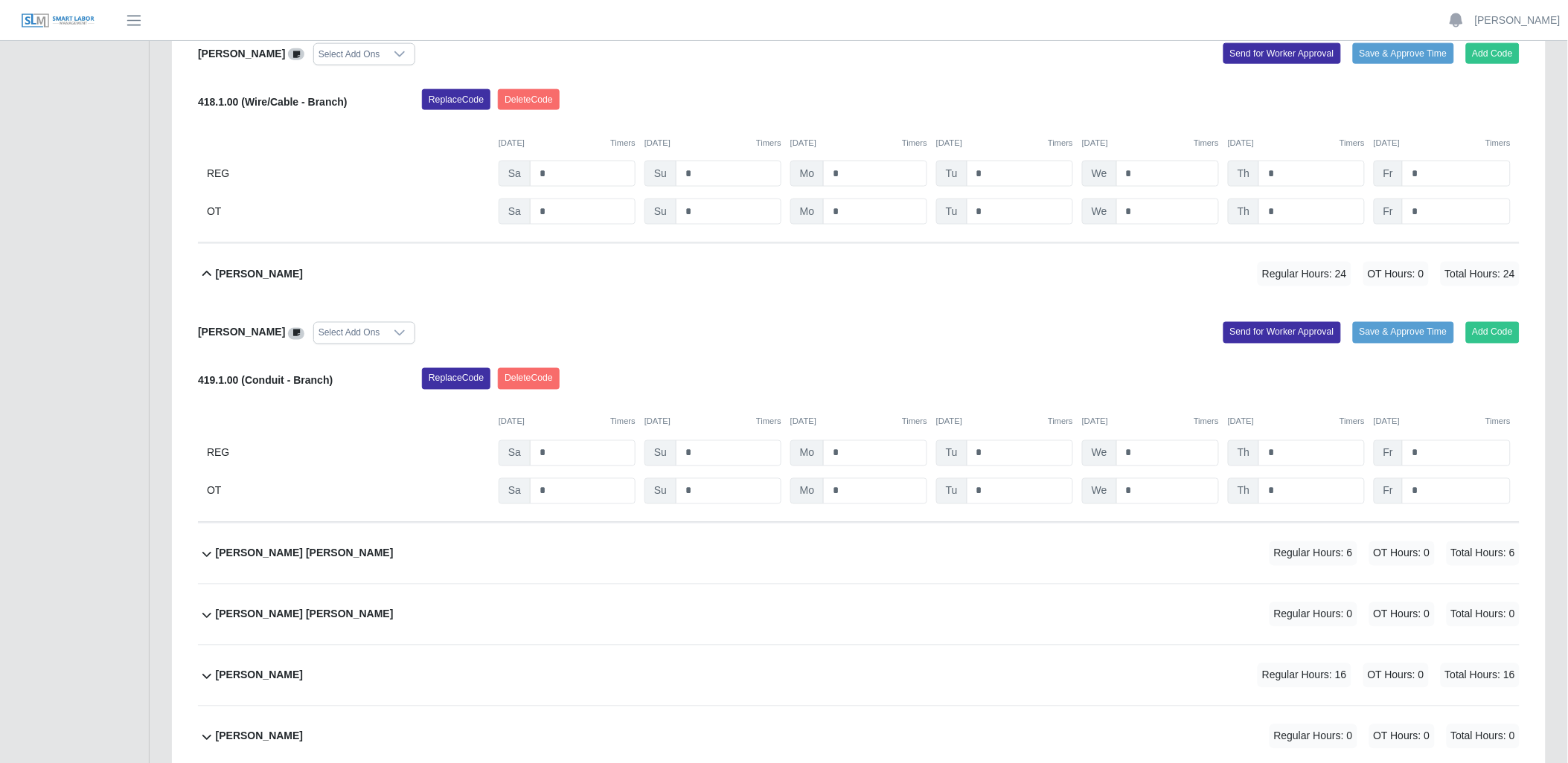
scroll to position [608, 0]
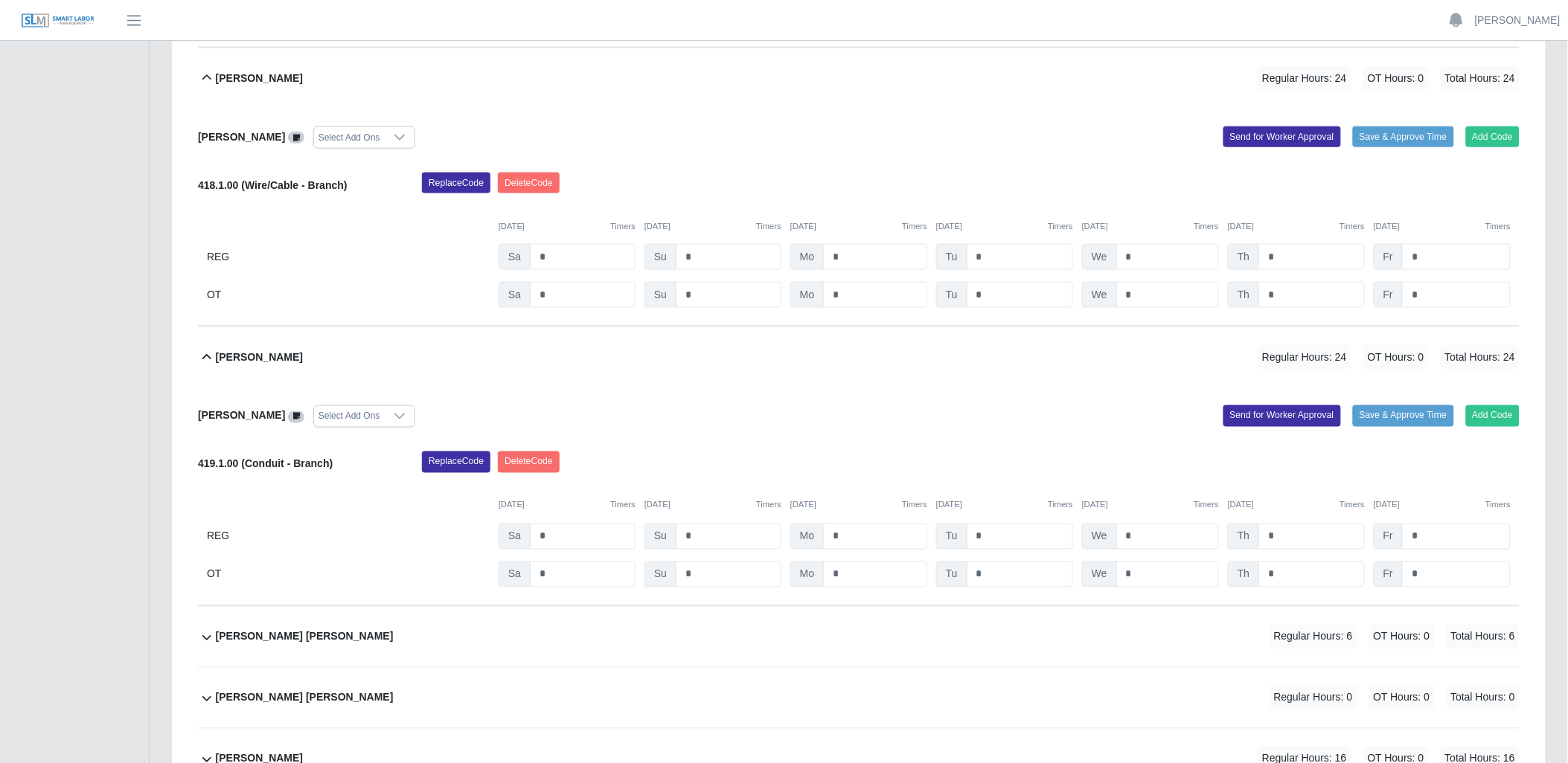
click at [203, 356] on icon at bounding box center [207, 358] width 18 height 18
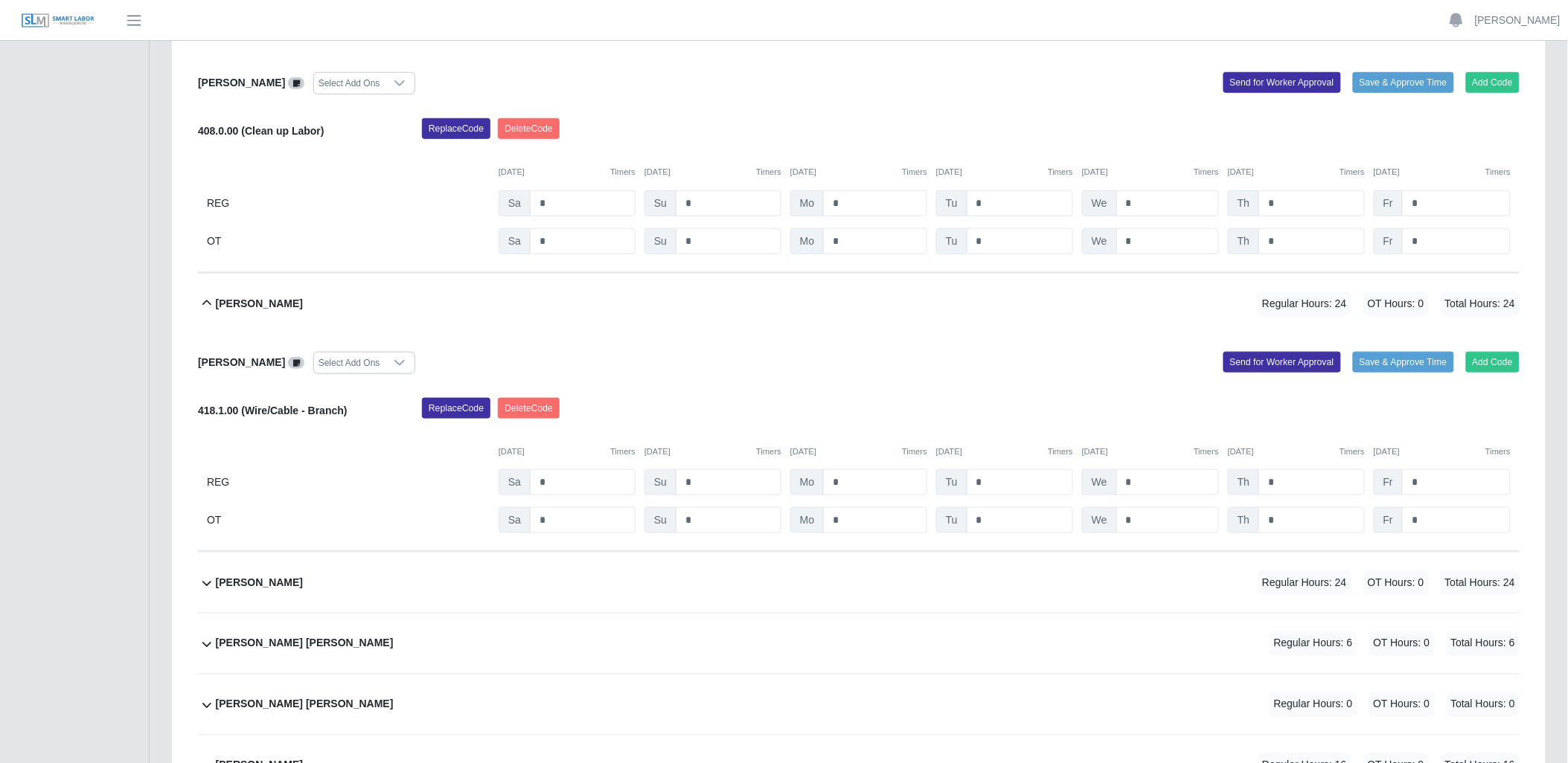
scroll to position [360, 0]
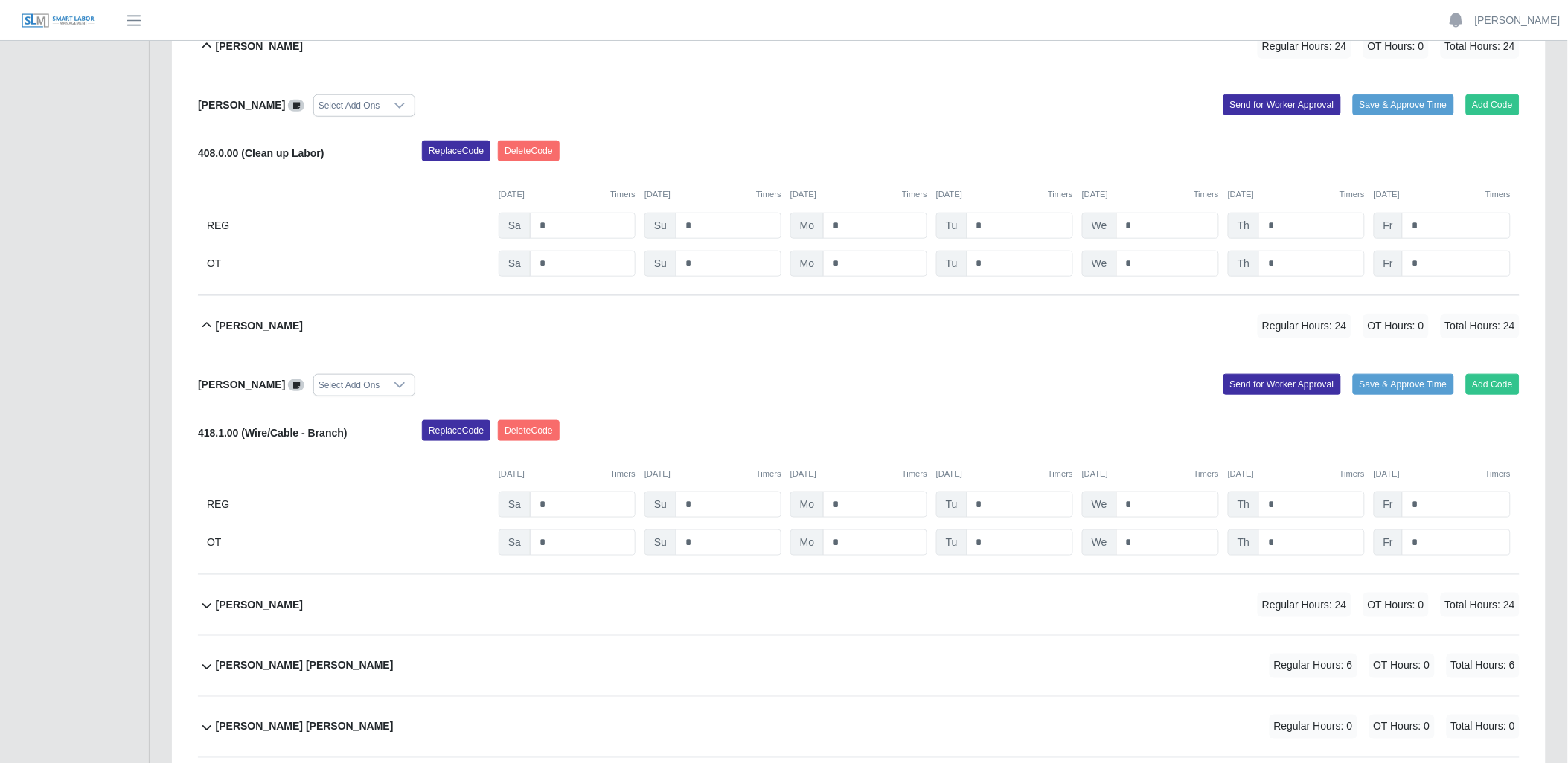
click at [203, 322] on icon at bounding box center [207, 326] width 18 height 18
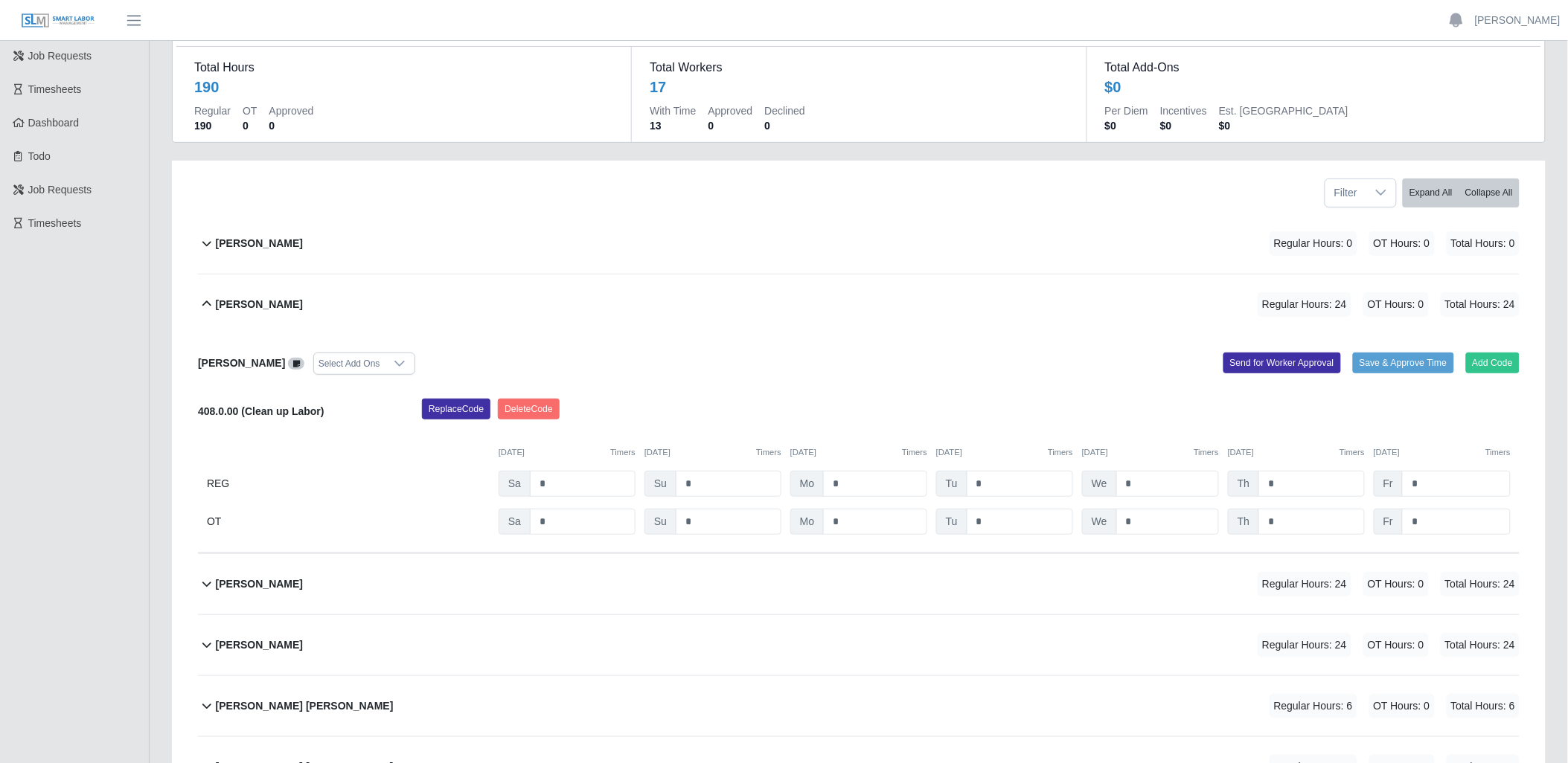
scroll to position [30, 0]
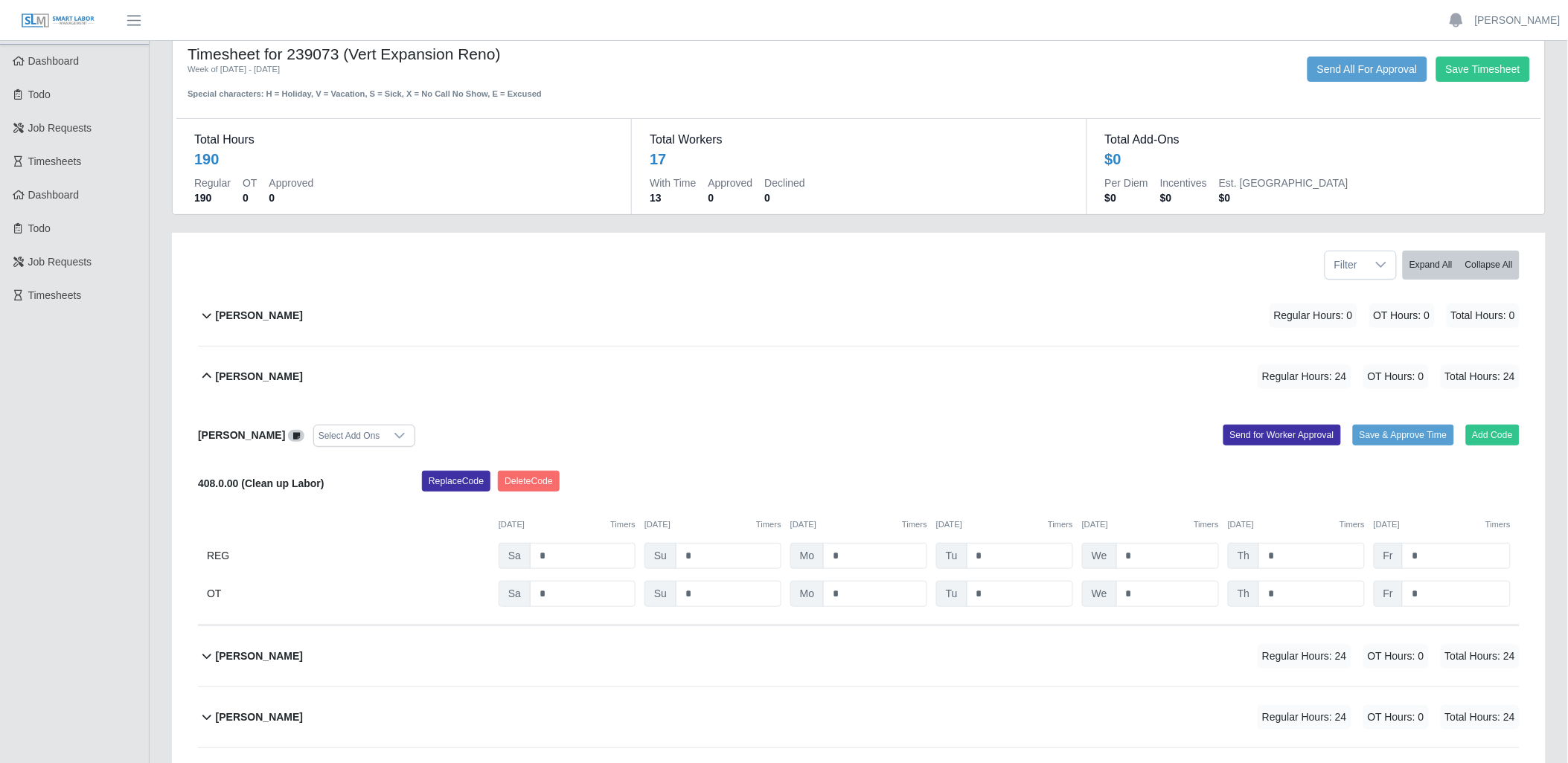
click at [203, 368] on icon at bounding box center [207, 376] width 18 height 18
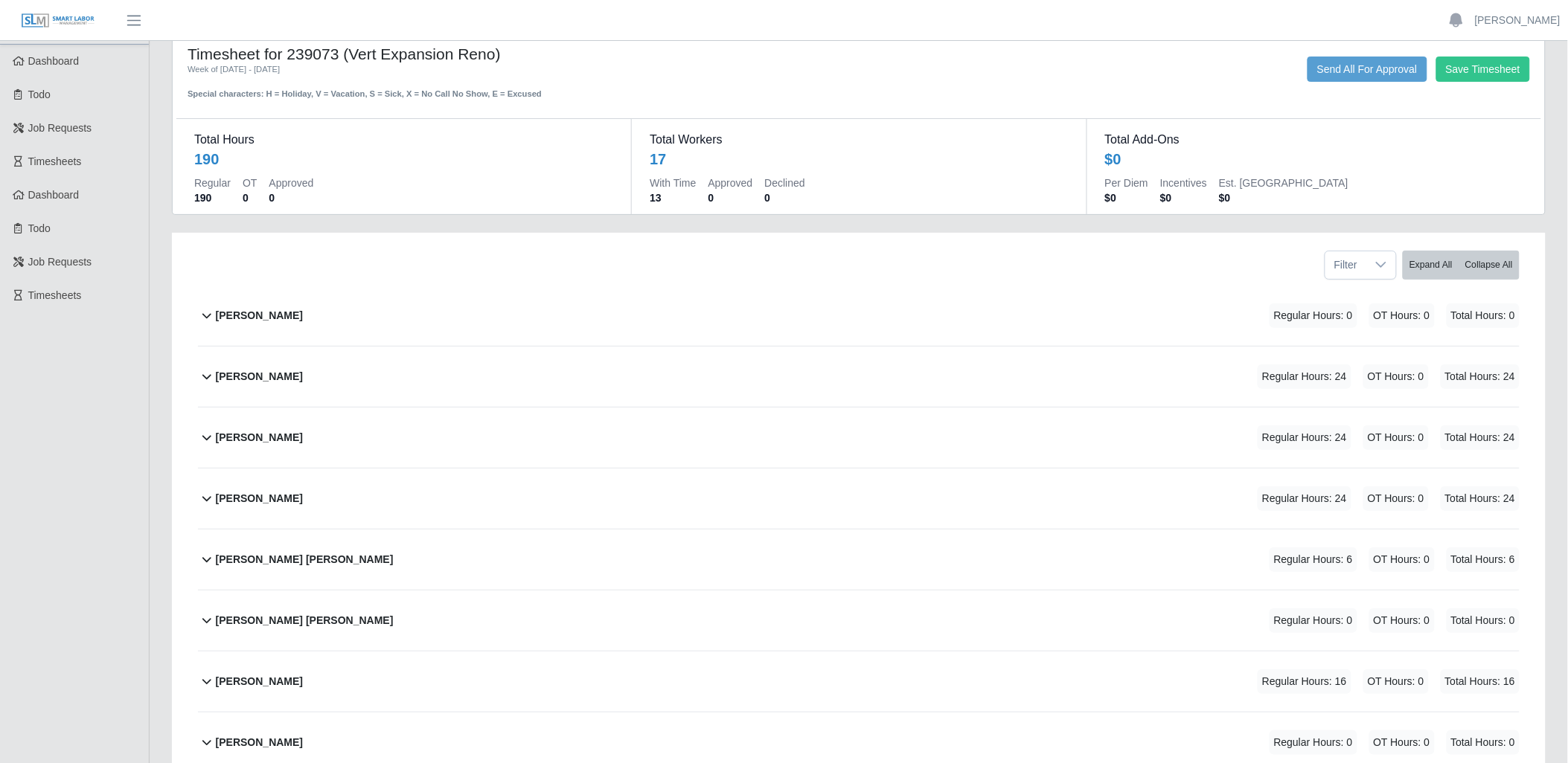
click at [204, 555] on icon at bounding box center [207, 559] width 18 height 18
